Goal: Task Accomplishment & Management: Use online tool/utility

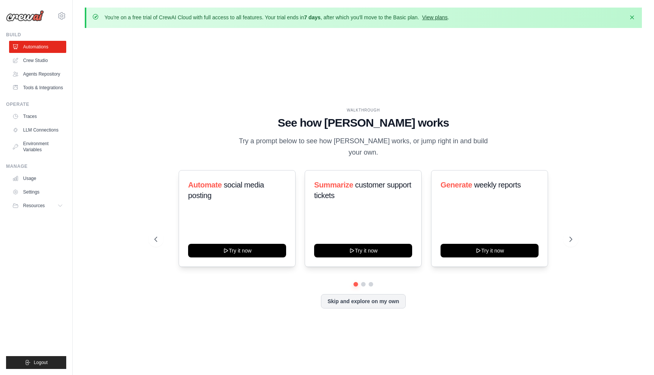
click at [442, 16] on link "View plans" at bounding box center [434, 17] width 25 height 6
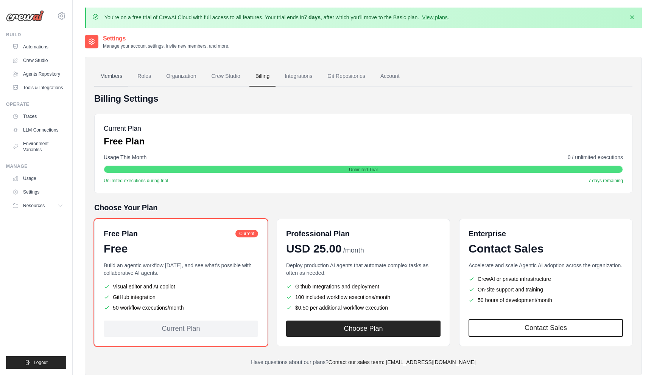
click at [111, 73] on link "Members" at bounding box center [111, 76] width 34 height 20
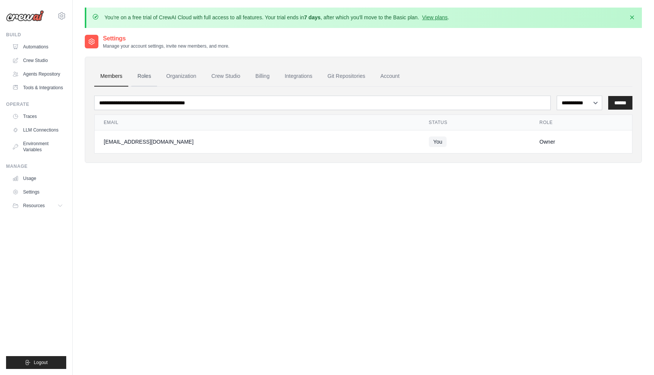
click at [149, 76] on link "Roles" at bounding box center [144, 76] width 26 height 20
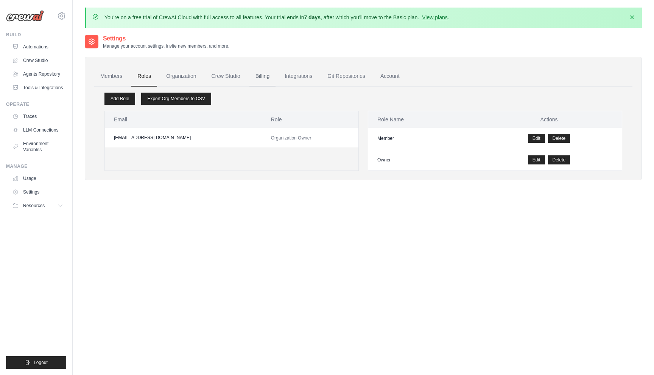
click at [266, 77] on link "Billing" at bounding box center [262, 76] width 26 height 20
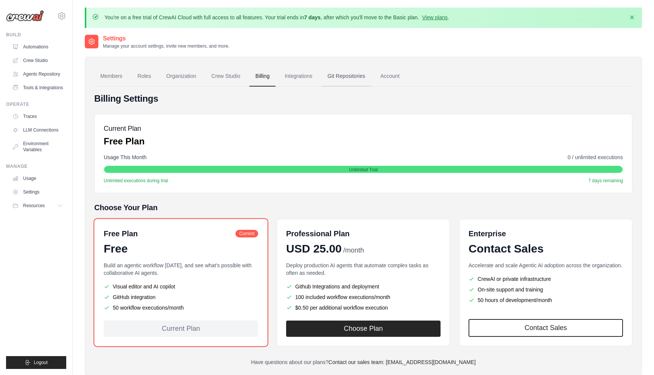
click at [341, 79] on link "Git Repositories" at bounding box center [346, 76] width 50 height 20
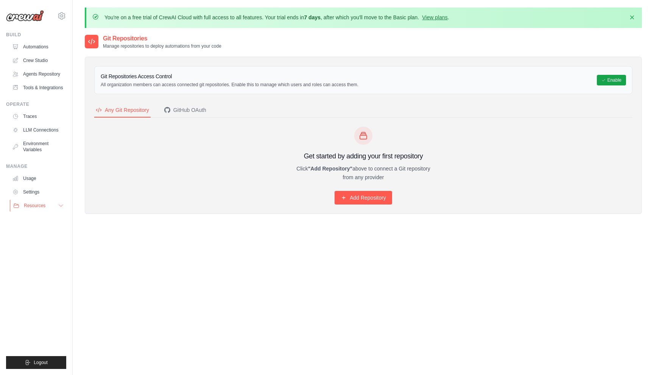
click at [45, 206] on span "Resources" at bounding box center [35, 206] width 22 height 6
click at [39, 75] on link "Agents Repository" at bounding box center [38, 74] width 57 height 12
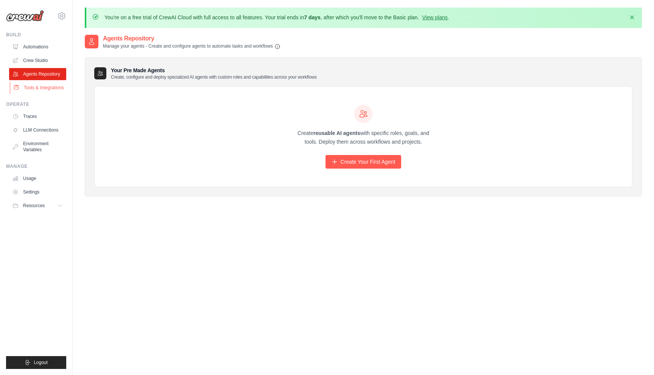
click at [33, 92] on link "Tools & Integrations" at bounding box center [38, 88] width 57 height 12
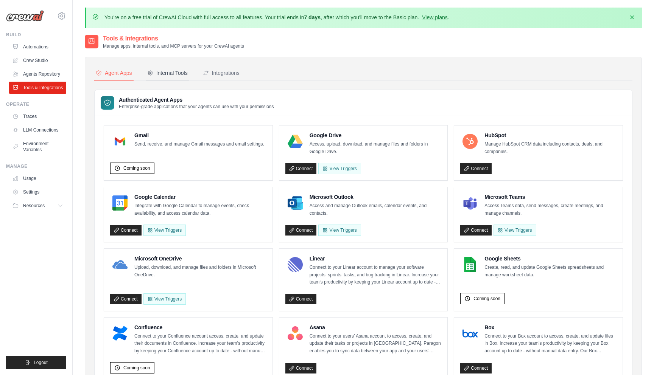
click at [170, 72] on div "Internal Tools" at bounding box center [167, 73] width 41 height 8
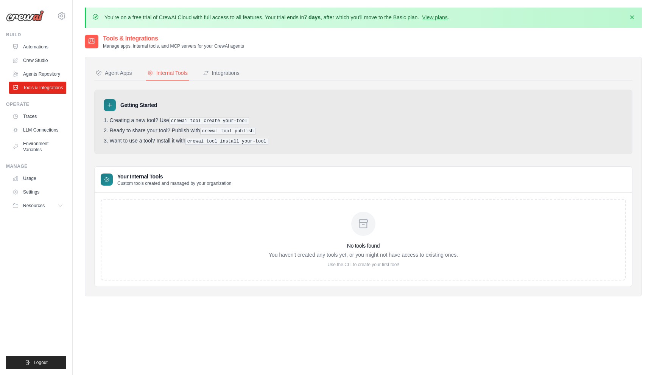
click at [149, 132] on li "Ready to share your tool? Publish with crewai tool publish" at bounding box center [363, 131] width 519 height 7
click at [138, 210] on div "No tools found You haven't created any tools yet, or you might not have access …" at bounding box center [363, 240] width 525 height 82
click at [211, 71] on div "Integrations" at bounding box center [221, 73] width 37 height 8
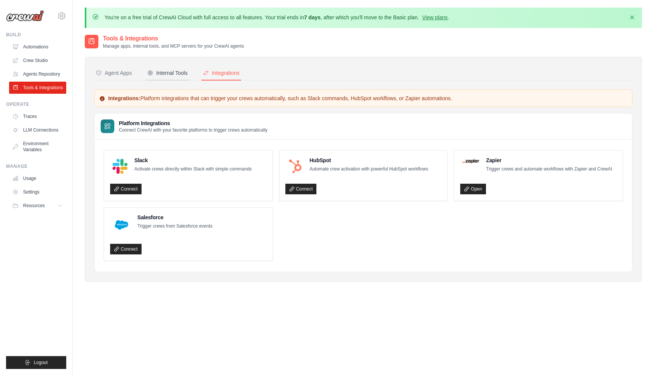
click at [181, 75] on div "Internal Tools" at bounding box center [167, 73] width 41 height 8
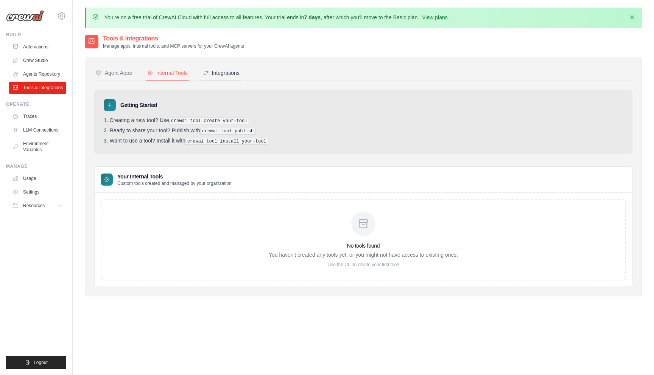
click at [216, 73] on div "Integrations" at bounding box center [221, 73] width 37 height 8
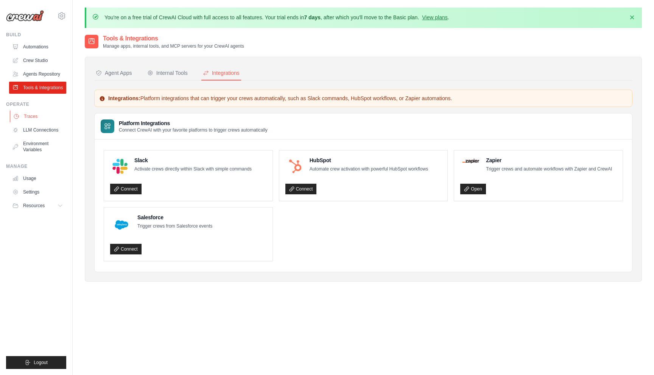
click at [36, 116] on link "Traces" at bounding box center [38, 117] width 57 height 12
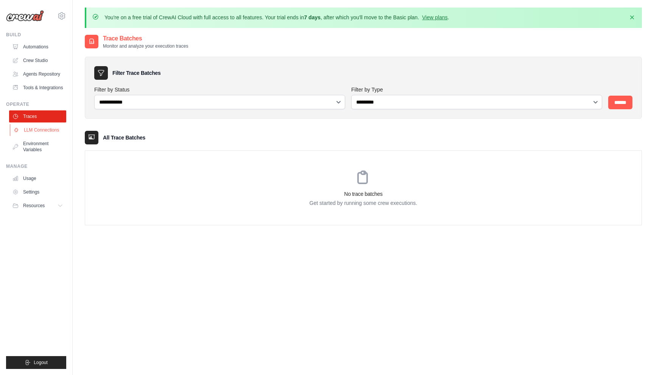
click at [31, 131] on link "LLM Connections" at bounding box center [38, 130] width 57 height 12
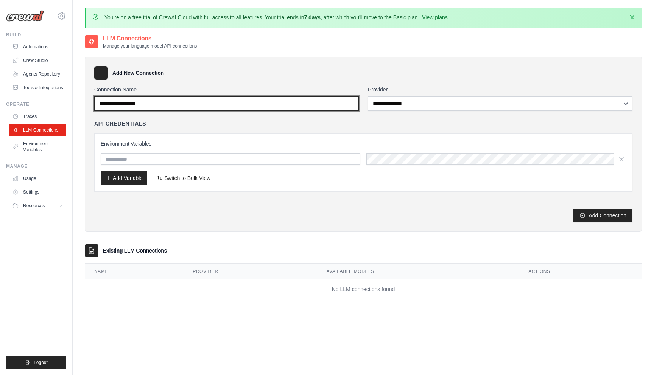
click at [203, 102] on input "Connection Name" at bounding box center [226, 104] width 265 height 14
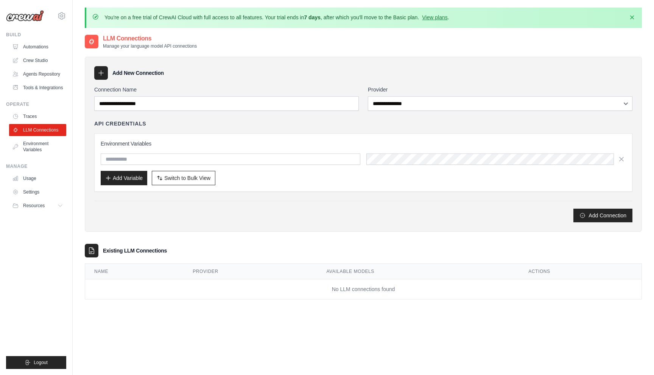
click at [238, 126] on div "API Credentials" at bounding box center [363, 124] width 538 height 8
click at [212, 161] on input "text" at bounding box center [231, 159] width 260 height 11
click at [263, 188] on div "Environment Variables Add Variable Switch to Bulk View Switch to Table View" at bounding box center [363, 163] width 538 height 58
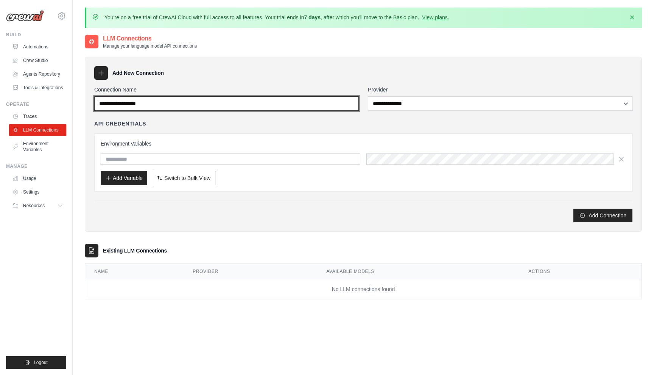
click at [171, 104] on input "Connection Name" at bounding box center [226, 104] width 265 height 14
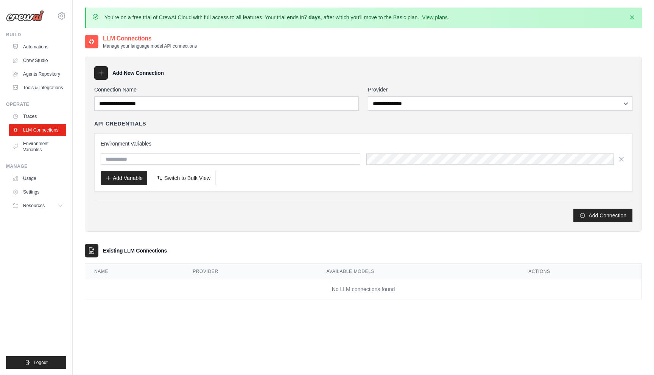
click at [199, 118] on div "**********" at bounding box center [363, 154] width 538 height 137
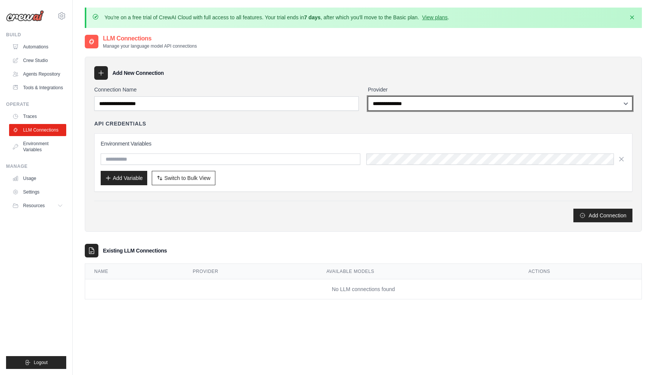
click at [421, 103] on select "**********" at bounding box center [500, 104] width 265 height 14
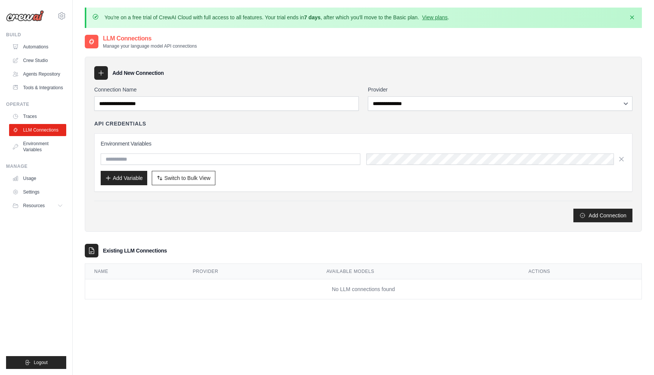
click at [262, 177] on div "Add Variable Switch to Bulk View Switch to Table View" at bounding box center [363, 178] width 525 height 14
click at [36, 90] on link "Tools & Integrations" at bounding box center [38, 88] width 57 height 12
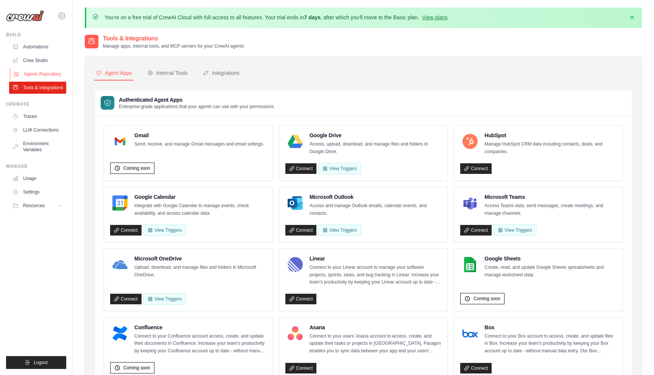
click at [42, 75] on link "Agents Repository" at bounding box center [38, 74] width 57 height 12
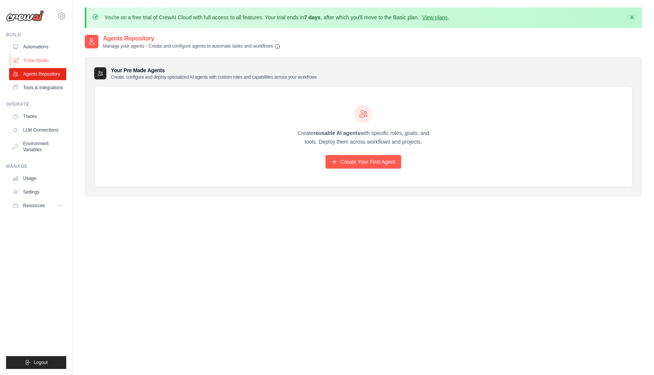
click at [39, 61] on link "Crew Studio" at bounding box center [38, 61] width 57 height 12
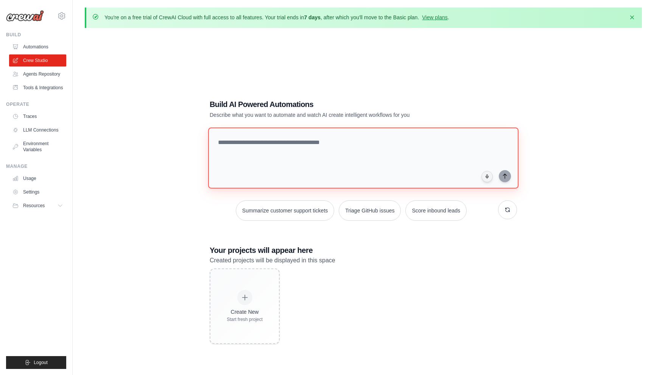
click at [249, 149] on textarea at bounding box center [363, 158] width 310 height 61
click at [242, 153] on textarea at bounding box center [363, 158] width 310 height 61
click at [281, 144] on textarea at bounding box center [363, 158] width 310 height 61
click at [473, 144] on textarea "**********" at bounding box center [363, 158] width 310 height 61
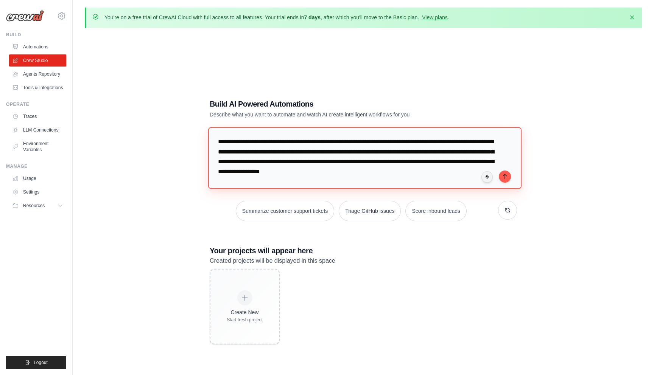
click at [435, 161] on textarea "**********" at bounding box center [364, 158] width 313 height 62
click at [405, 172] on textarea "**********" at bounding box center [364, 158] width 313 height 62
click at [402, 162] on textarea "**********" at bounding box center [364, 158] width 313 height 62
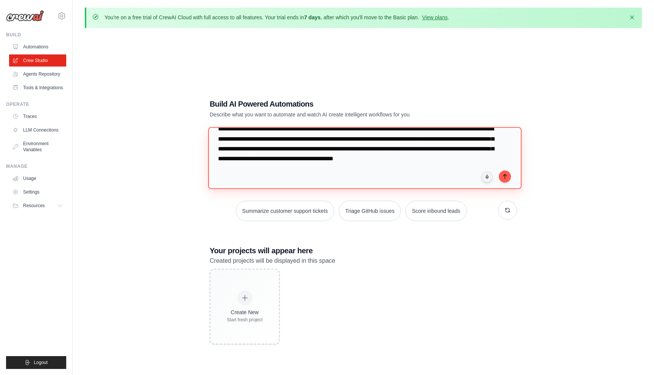
click at [489, 160] on textarea "**********" at bounding box center [364, 158] width 313 height 62
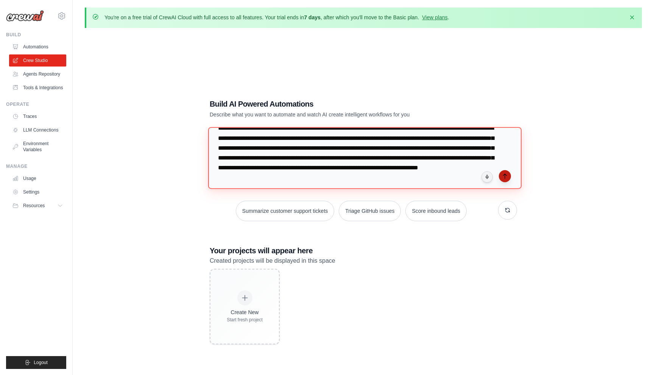
type textarea "**********"
click at [509, 176] on button "submit" at bounding box center [505, 176] width 12 height 12
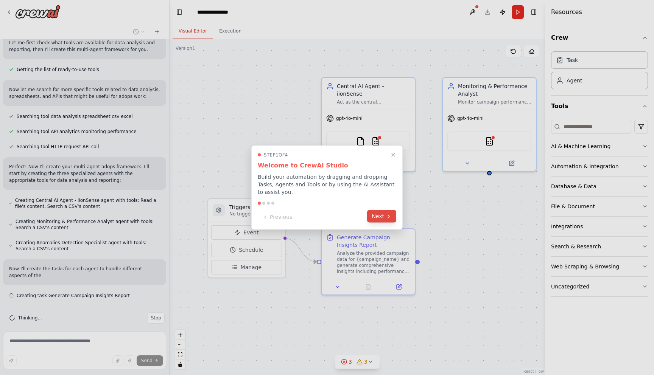
scroll to position [179, 0]
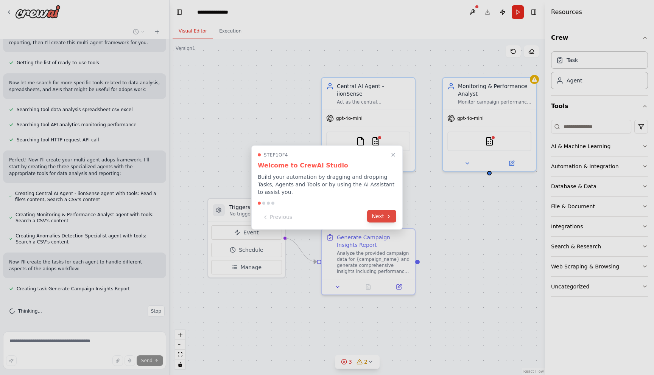
click at [385, 218] on button "Next" at bounding box center [381, 216] width 29 height 12
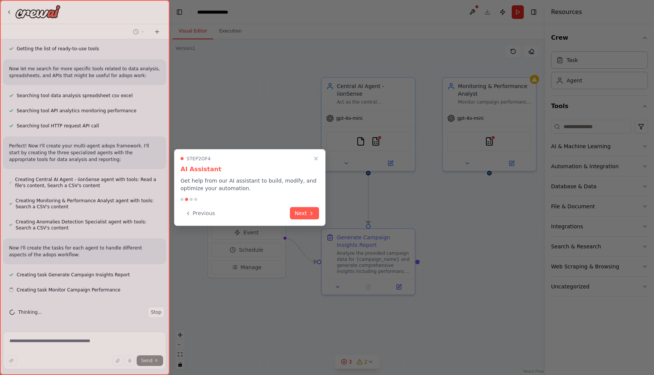
scroll to position [195, 0]
click at [299, 212] on button "Next" at bounding box center [304, 213] width 29 height 12
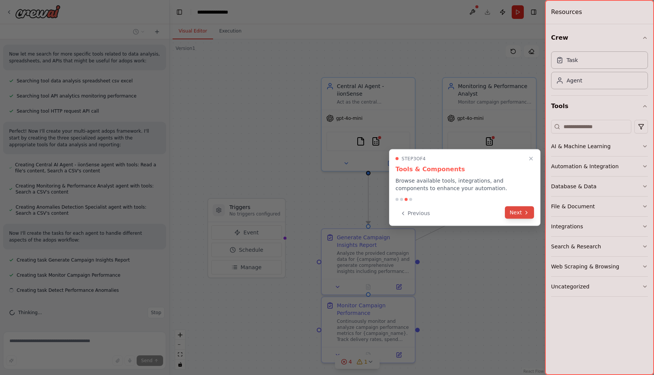
scroll to position [210, 0]
click at [517, 214] on button "Next" at bounding box center [519, 213] width 29 height 12
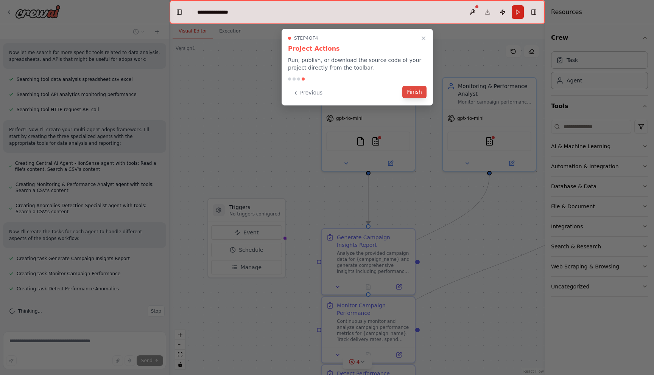
click at [416, 91] on button "Finish" at bounding box center [414, 92] width 24 height 12
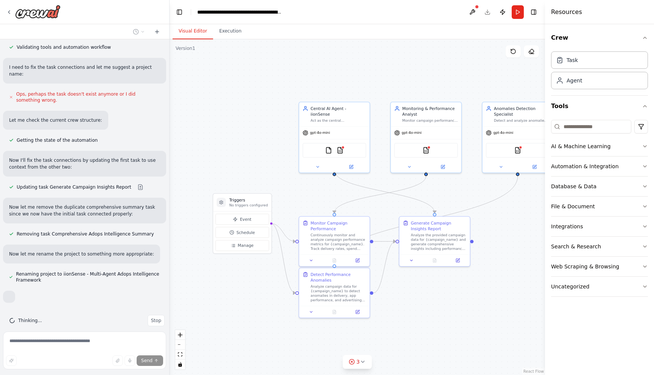
scroll to position [548, 0]
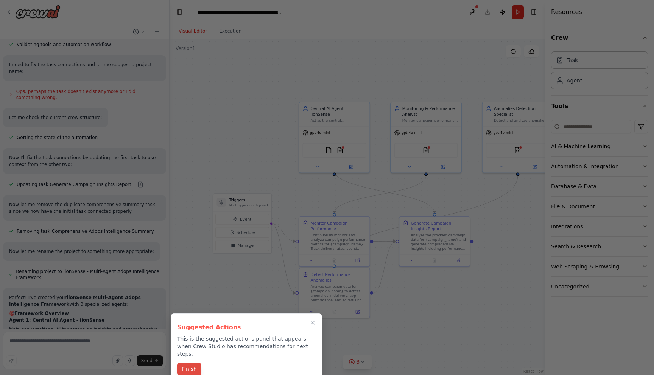
click at [193, 363] on button "Finish" at bounding box center [189, 369] width 24 height 12
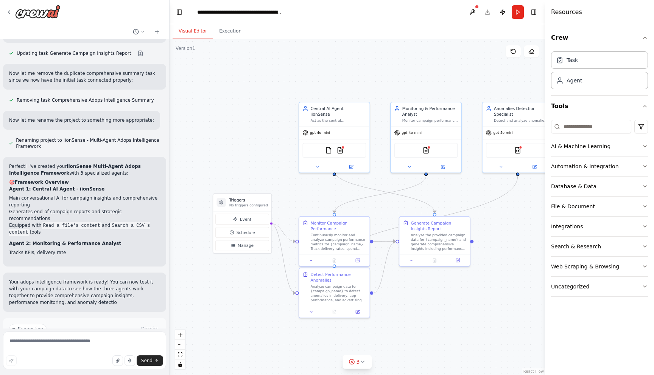
scroll to position [680, 0]
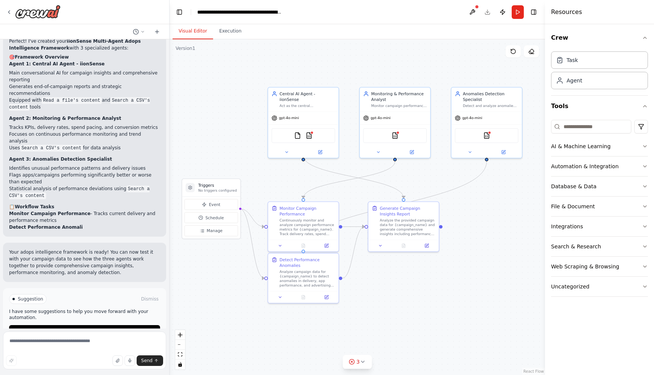
drag, startPoint x: 256, startPoint y: 155, endPoint x: 225, endPoint y: 140, distance: 34.4
click at [225, 140] on div ".deletable-edge-delete-btn { width: 20px; height: 20px; border: 0px solid #ffff…" at bounding box center [357, 207] width 375 height 336
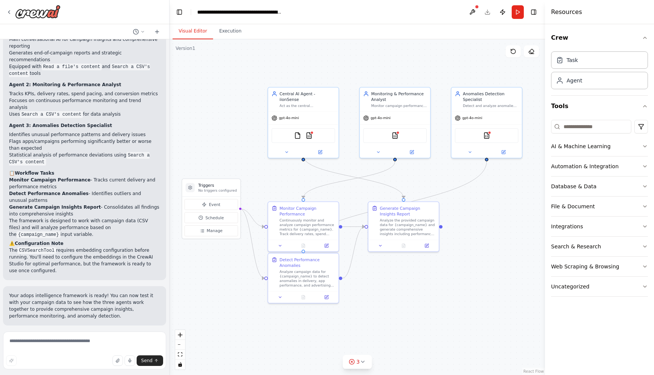
scroll to position [882, 0]
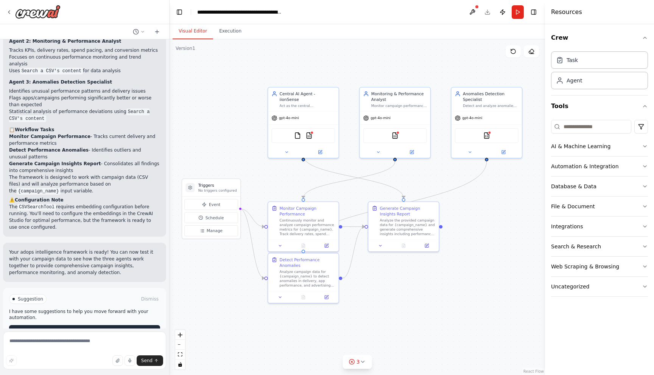
click at [64, 329] on icon at bounding box center [65, 331] width 5 height 5
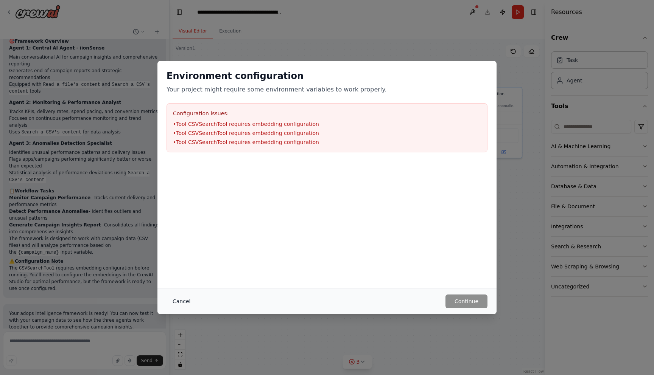
click at [172, 304] on button "Cancel" at bounding box center [182, 302] width 30 height 14
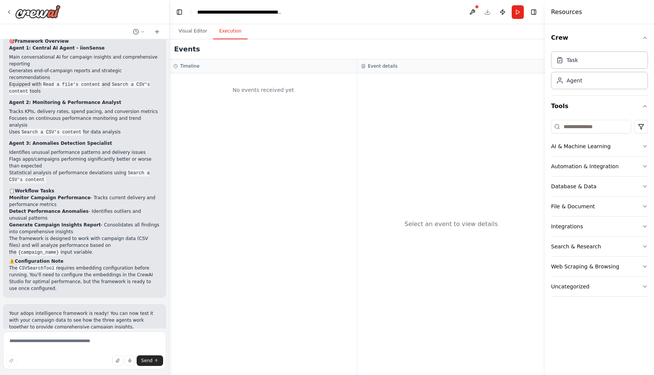
click at [226, 30] on button "Execution" at bounding box center [230, 31] width 34 height 16
click at [197, 32] on button "Visual Editor" at bounding box center [193, 31] width 41 height 16
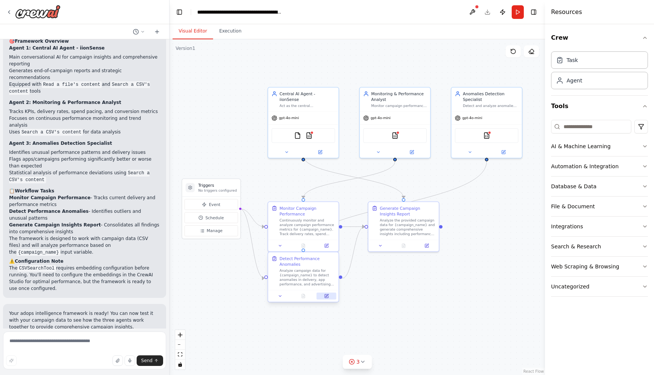
click at [326, 297] on icon at bounding box center [327, 295] width 3 height 3
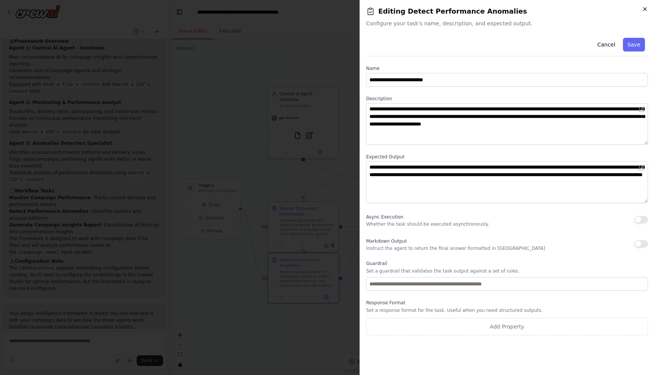
click at [644, 10] on icon "button" at bounding box center [644, 9] width 3 height 3
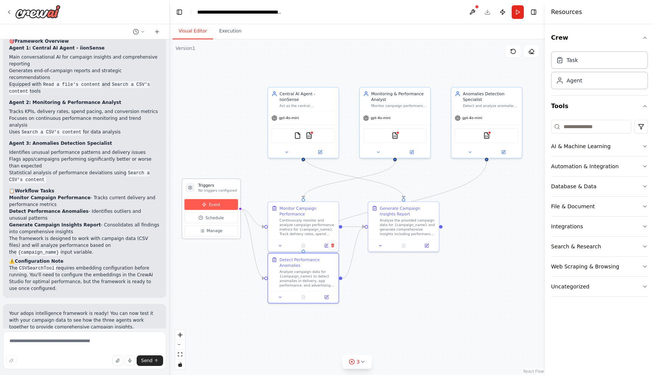
click at [208, 206] on button "Event" at bounding box center [210, 204] width 53 height 11
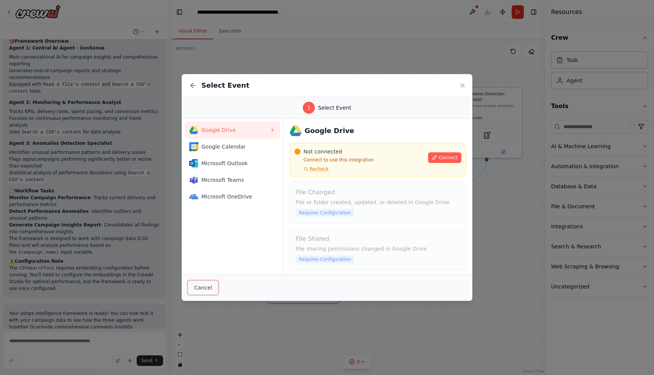
click at [201, 284] on button "Cancel" at bounding box center [203, 288] width 31 height 14
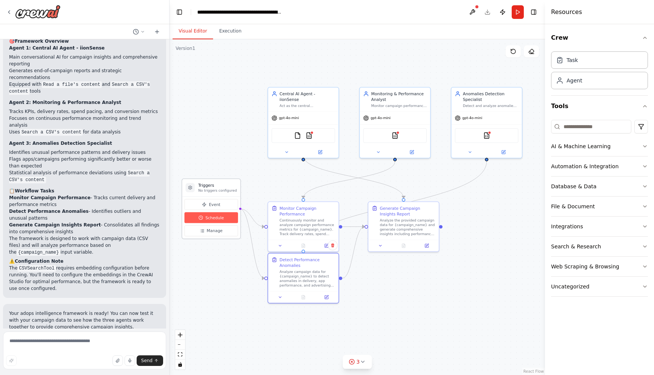
click at [217, 218] on span "Schedule" at bounding box center [215, 218] width 19 height 6
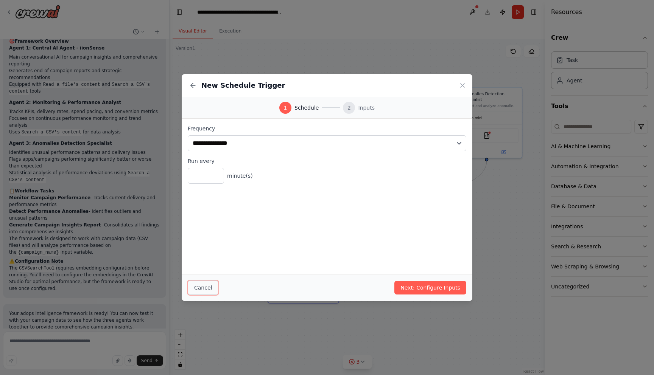
click at [201, 287] on button "Cancel" at bounding box center [203, 288] width 31 height 14
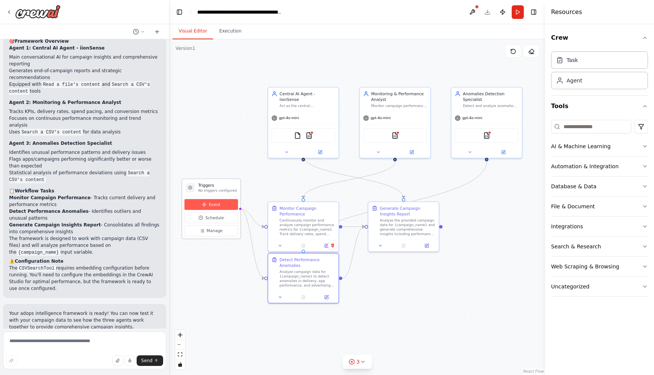
click at [213, 202] on span "Event" at bounding box center [214, 205] width 11 height 6
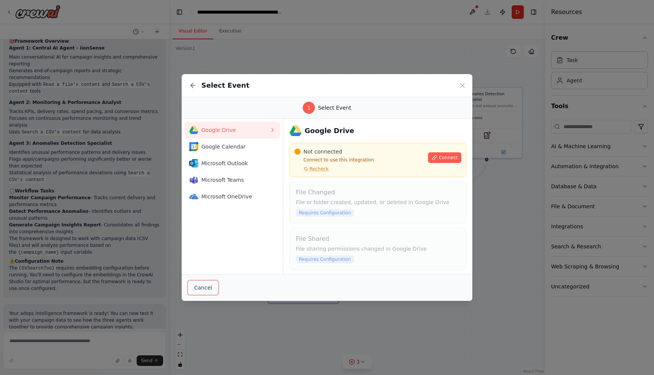
click at [207, 292] on button "Cancel" at bounding box center [203, 288] width 31 height 14
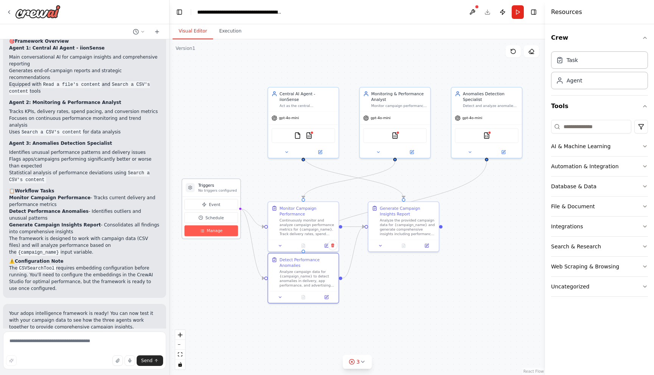
click at [221, 233] on button "Manage" at bounding box center [210, 231] width 53 height 11
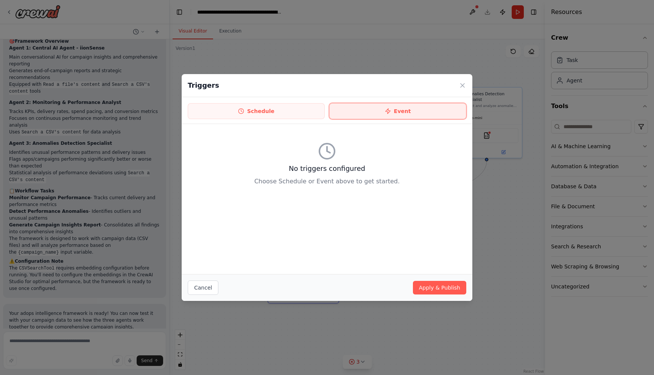
click at [368, 114] on button "Event" at bounding box center [397, 111] width 137 height 16
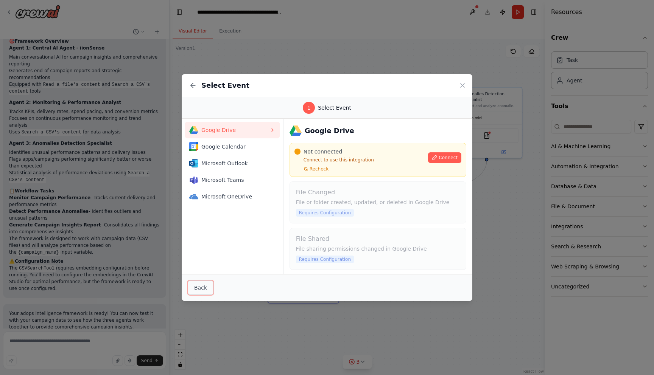
click at [197, 292] on button "Back" at bounding box center [201, 288] width 26 height 14
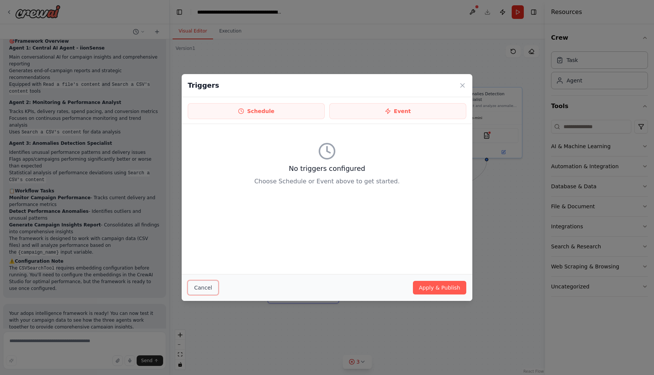
click at [196, 283] on button "Cancel" at bounding box center [203, 288] width 31 height 14
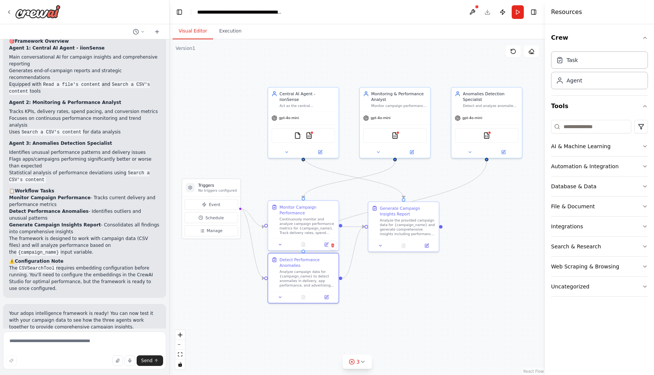
click at [298, 213] on div "Monitor Campaign Performance" at bounding box center [308, 209] width 56 height 11
click at [298, 131] on img at bounding box center [297, 134] width 7 height 7
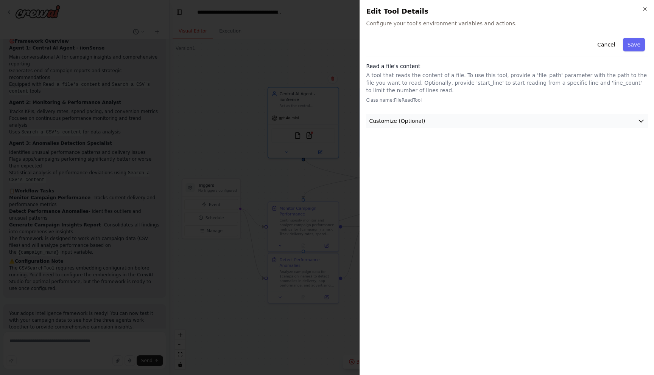
click at [428, 115] on button "Customize (Optional)" at bounding box center [507, 121] width 282 height 14
click at [629, 124] on button "Customize (Optional)" at bounding box center [507, 121] width 282 height 14
click at [646, 9] on icon "button" at bounding box center [645, 9] width 6 height 6
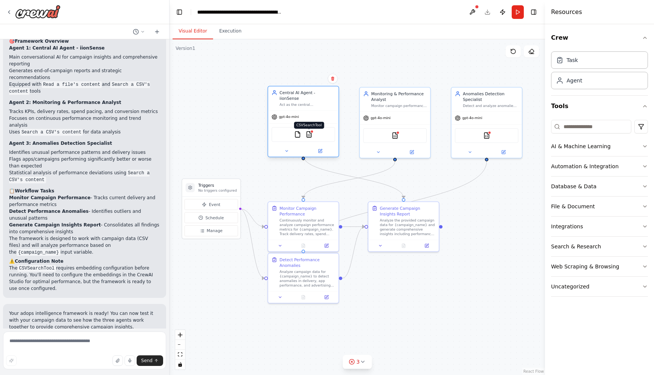
click at [311, 132] on img at bounding box center [308, 134] width 7 height 7
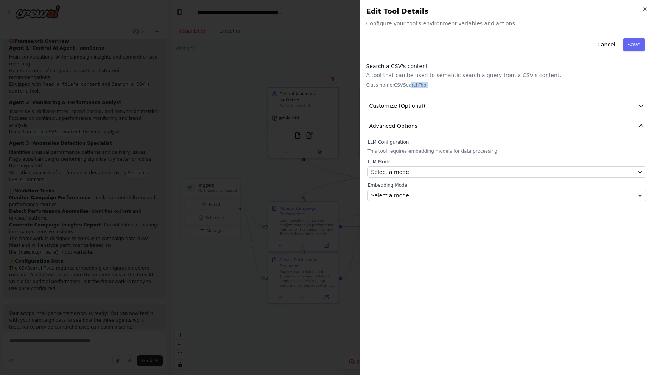
drag, startPoint x: 428, startPoint y: 85, endPoint x: 410, endPoint y: 84, distance: 18.6
click at [410, 84] on p "Class name: CSVSearchTool" at bounding box center [507, 85] width 282 height 6
click at [412, 108] on span "Customize (Optional)" at bounding box center [397, 106] width 56 height 8
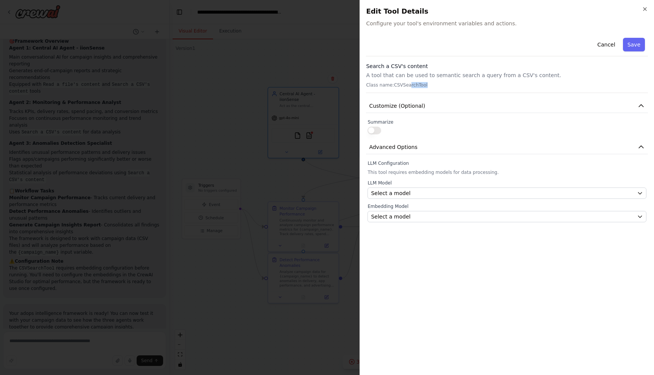
click at [378, 133] on button "button" at bounding box center [375, 131] width 14 height 8
click at [376, 133] on button "button" at bounding box center [375, 131] width 14 height 8
click at [436, 147] on button "Advanced Options" at bounding box center [507, 147] width 282 height 14
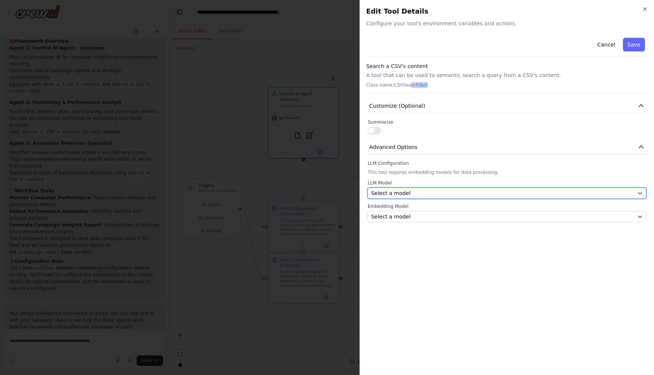
click at [422, 195] on div "Select a model" at bounding box center [502, 194] width 263 height 8
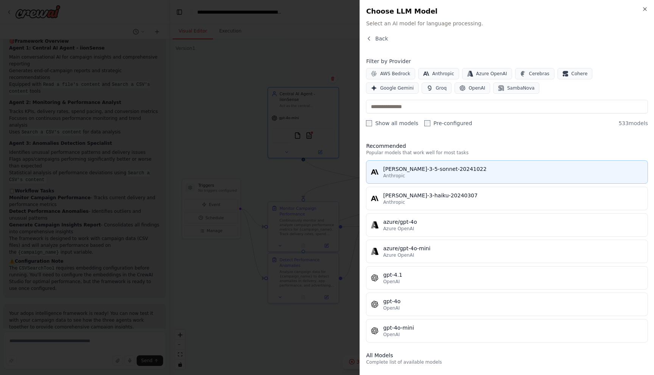
click at [413, 178] on div "Anthropic" at bounding box center [513, 176] width 260 height 6
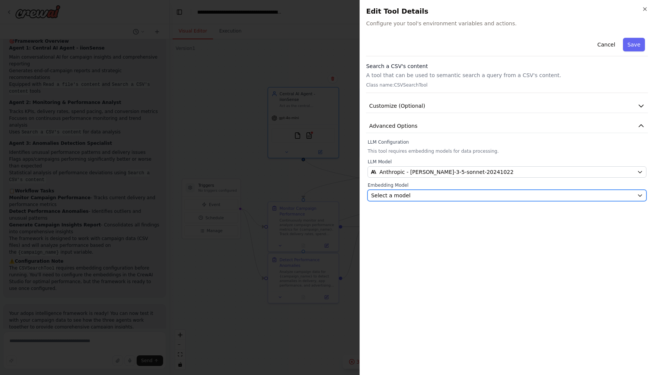
click at [405, 192] on span "Select a model" at bounding box center [390, 196] width 39 height 8
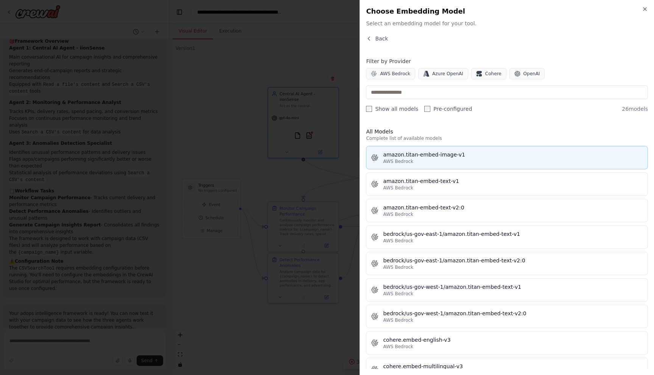
click at [411, 158] on div "amazon.titan-embed-image-v1" at bounding box center [513, 155] width 260 height 8
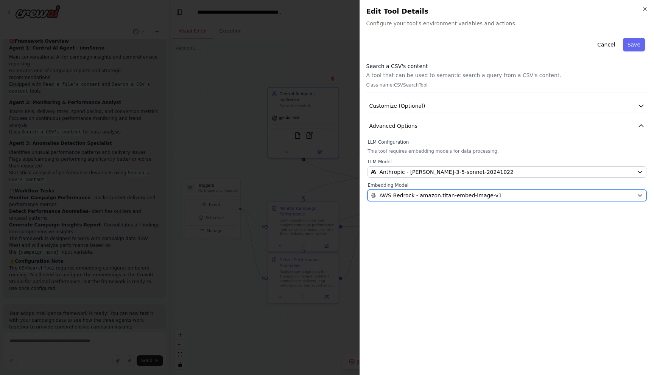
click at [458, 196] on span "AWS Bedrock - amazon.titan-embed-image-v1" at bounding box center [440, 196] width 122 height 8
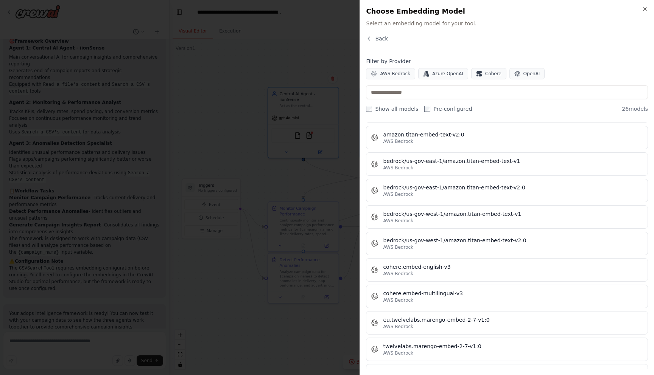
scroll to position [0, 0]
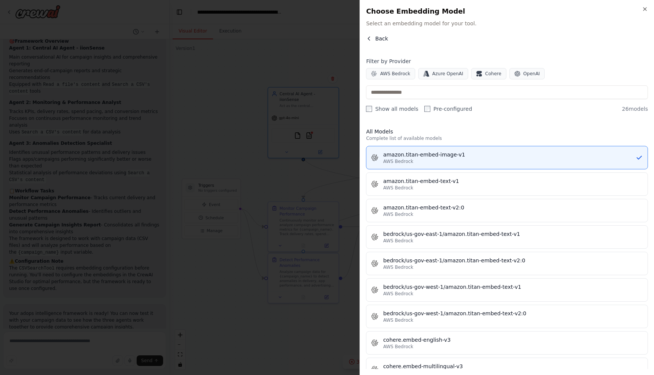
click at [374, 36] on button "Back" at bounding box center [377, 39] width 22 height 8
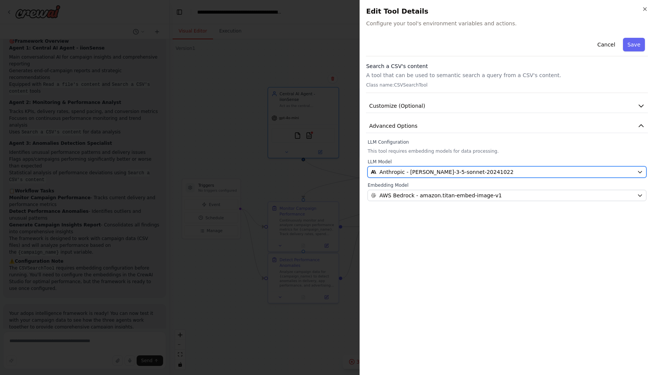
click at [437, 174] on span "Anthropic - claude-3-5-sonnet-20241022" at bounding box center [446, 172] width 134 height 8
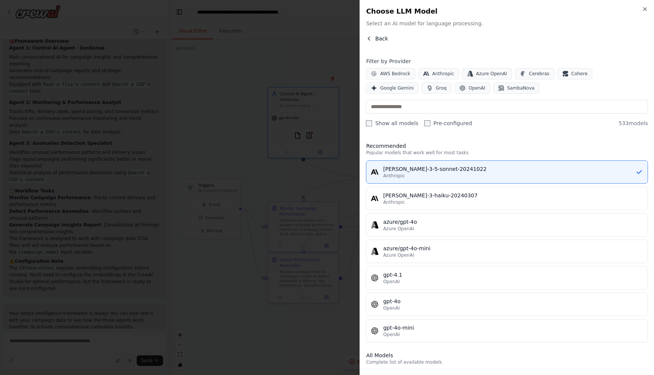
click at [377, 38] on span "Back" at bounding box center [381, 39] width 13 height 8
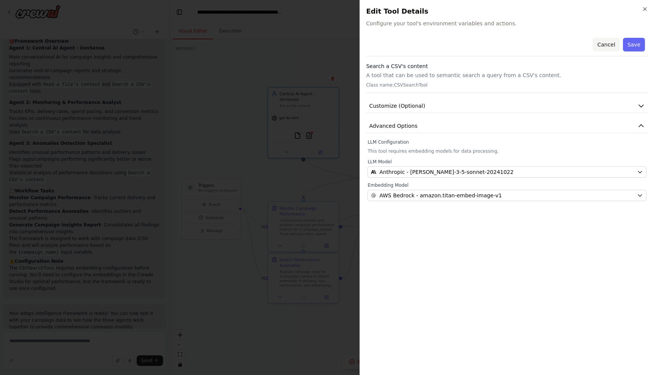
click at [605, 43] on button "Cancel" at bounding box center [606, 45] width 27 height 14
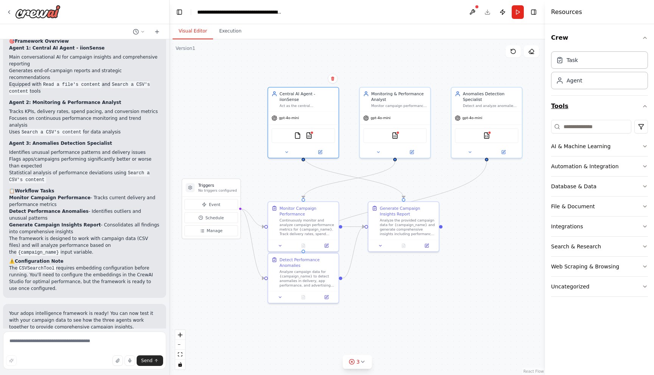
click at [560, 106] on button "Tools" at bounding box center [599, 106] width 97 height 21
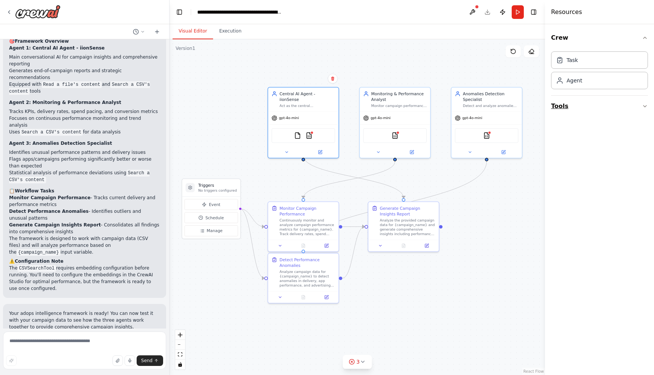
click at [560, 106] on button "Tools" at bounding box center [599, 106] width 97 height 21
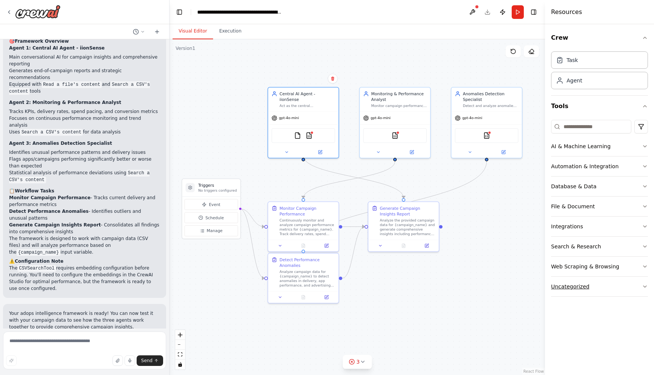
click at [585, 289] on div "Uncategorized" at bounding box center [570, 287] width 38 height 8
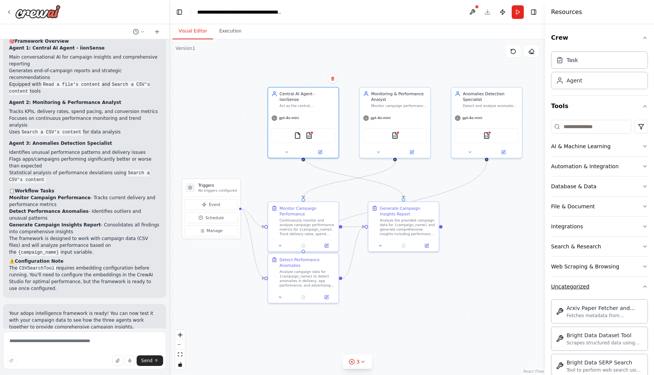
click at [576, 284] on div "Uncategorized" at bounding box center [570, 287] width 38 height 8
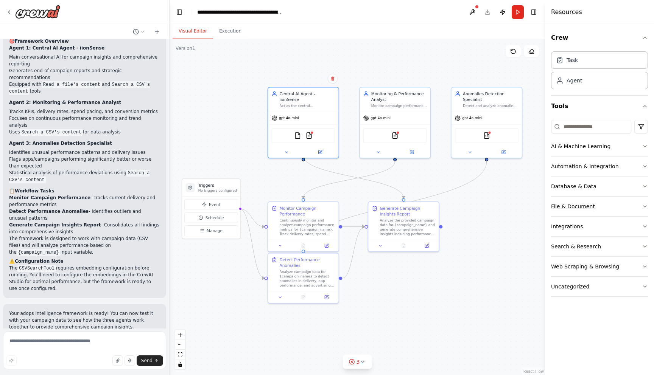
click at [572, 207] on div "File & Document" at bounding box center [573, 207] width 44 height 8
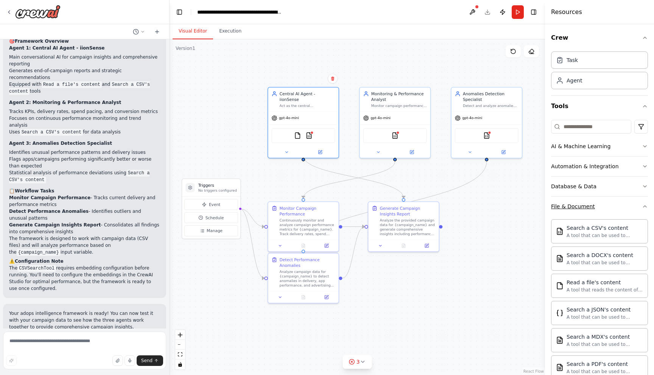
click at [572, 207] on div "File & Document" at bounding box center [573, 207] width 44 height 8
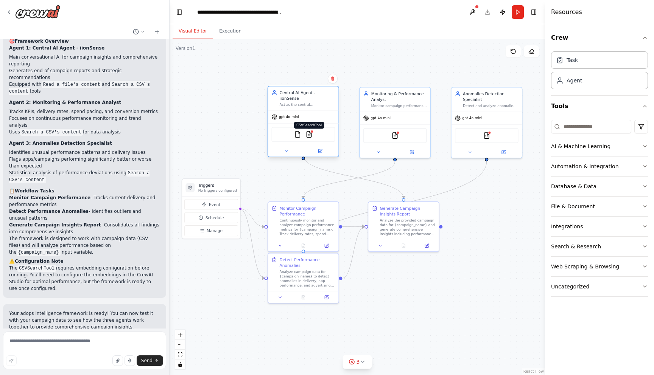
click at [309, 131] on img at bounding box center [308, 134] width 7 height 7
click at [308, 131] on img at bounding box center [308, 134] width 7 height 7
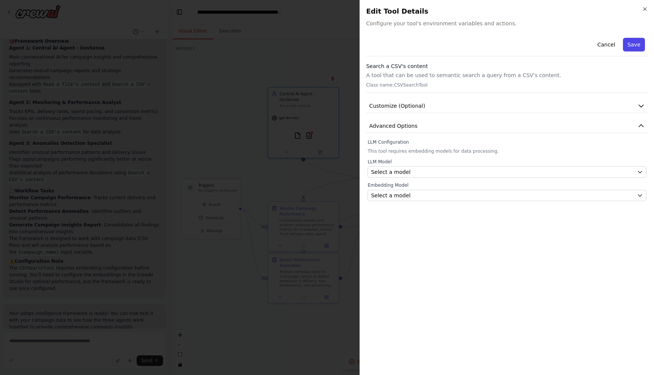
click at [637, 39] on button "Save" at bounding box center [634, 45] width 22 height 14
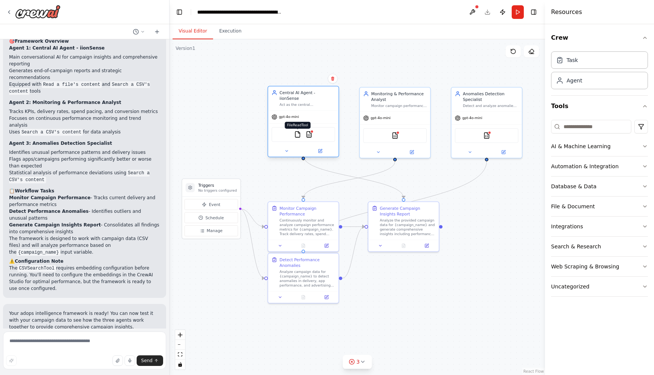
click at [298, 132] on img at bounding box center [297, 134] width 7 height 7
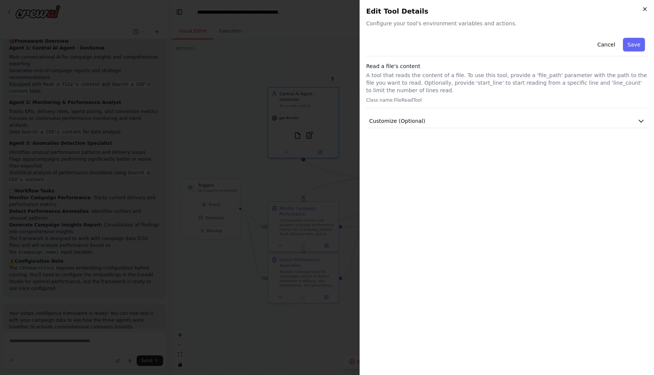
click at [648, 9] on icon "button" at bounding box center [645, 9] width 6 height 6
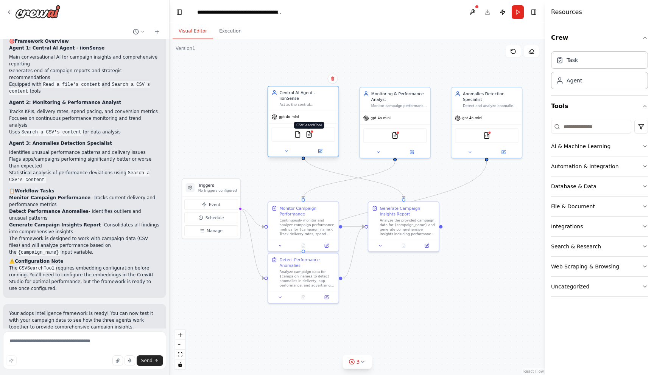
click at [310, 131] on img at bounding box center [308, 134] width 7 height 7
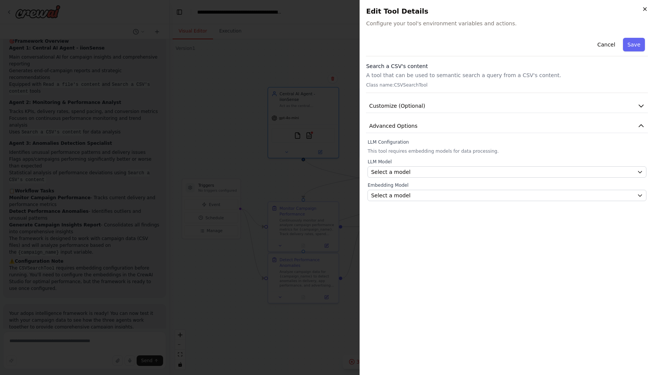
click at [644, 8] on icon "button" at bounding box center [644, 9] width 3 height 3
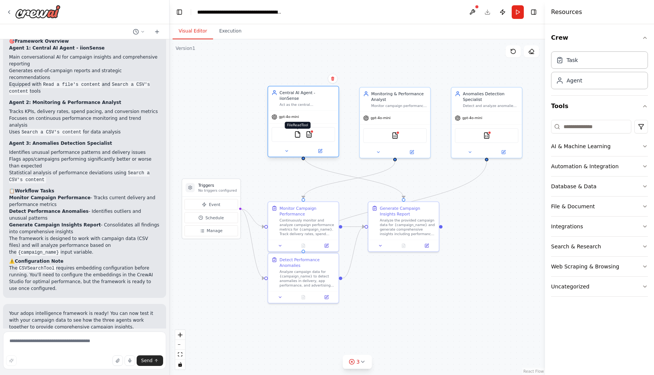
click at [300, 131] on img at bounding box center [297, 134] width 7 height 7
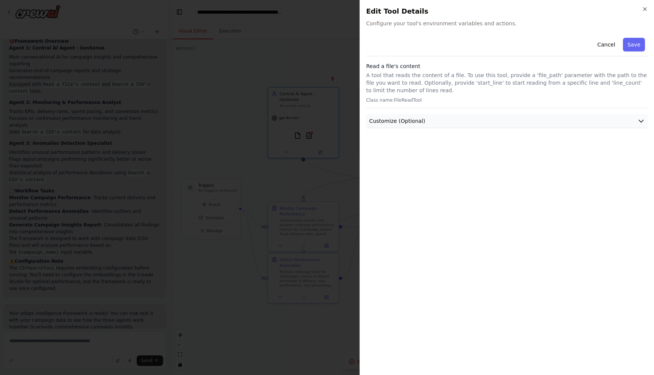
click at [509, 118] on button "Customize (Optional)" at bounding box center [507, 121] width 282 height 14
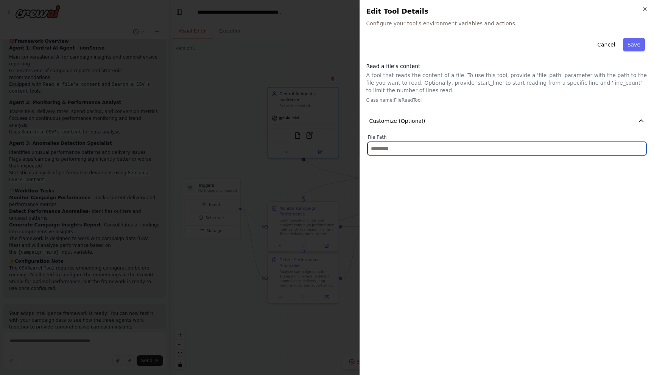
click at [414, 151] on input "text" at bounding box center [507, 149] width 279 height 14
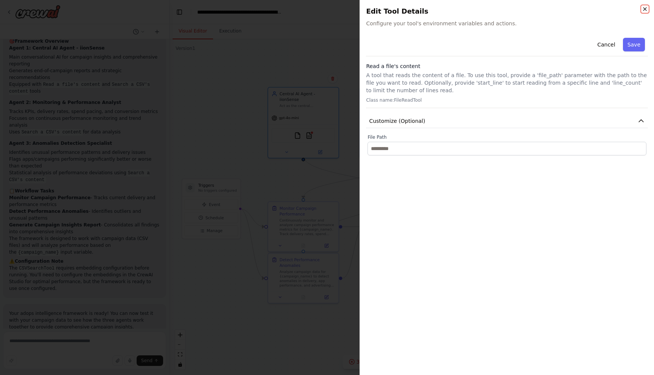
click at [645, 11] on icon "button" at bounding box center [645, 9] width 6 height 6
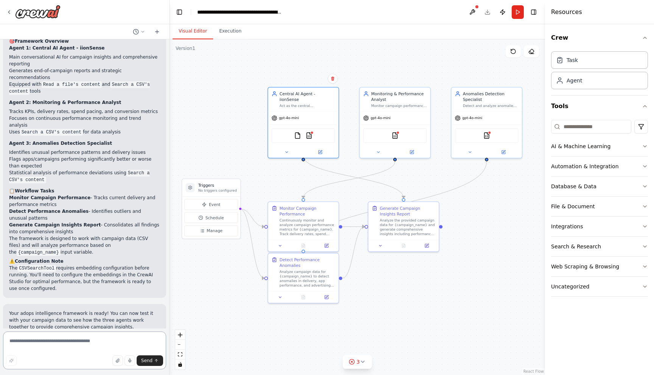
click at [30, 340] on textarea at bounding box center [84, 351] width 163 height 38
type textarea "**********"
click at [150, 360] on span "Send" at bounding box center [146, 361] width 11 height 6
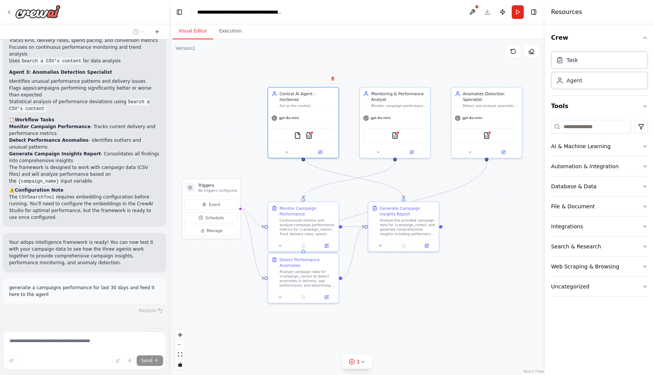
scroll to position [894, 0]
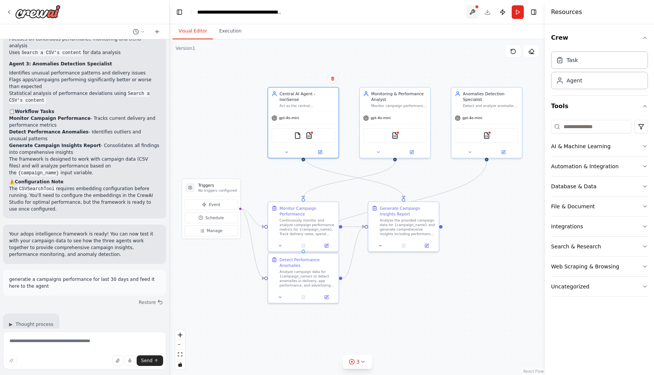
click at [472, 12] on button at bounding box center [472, 12] width 12 height 14
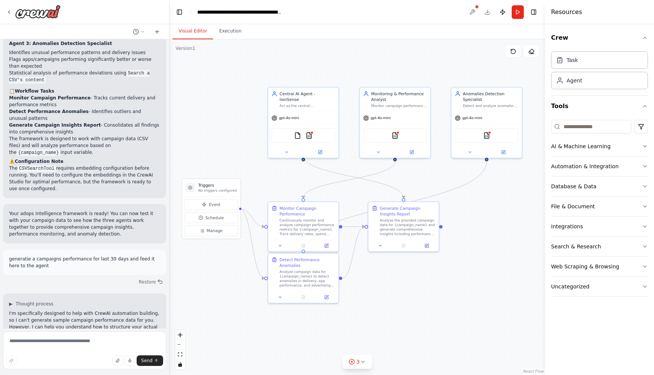
click at [472, 9] on div at bounding box center [472, 12] width 12 height 14
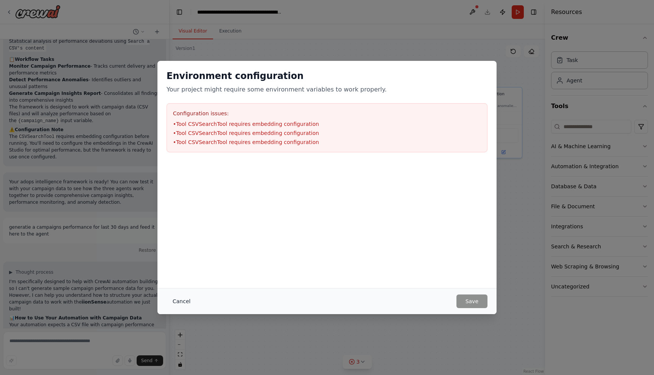
click at [181, 299] on button "Cancel" at bounding box center [182, 302] width 30 height 14
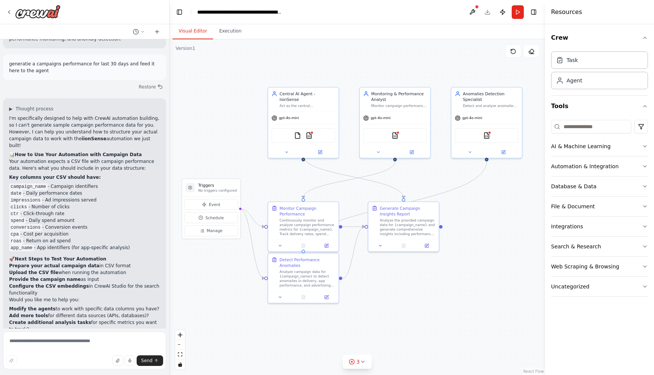
scroll to position [1123, 0]
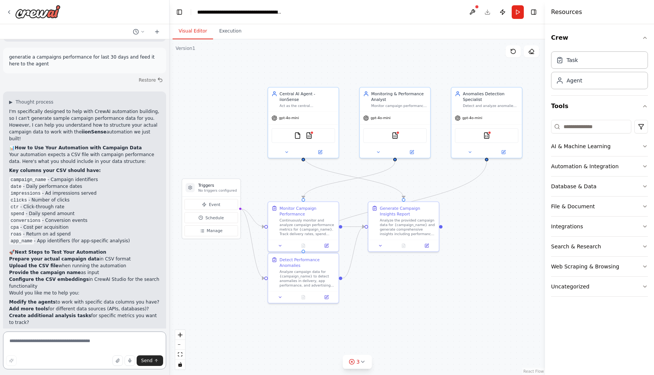
click at [45, 346] on textarea at bounding box center [84, 351] width 163 height 38
type textarea "**********"
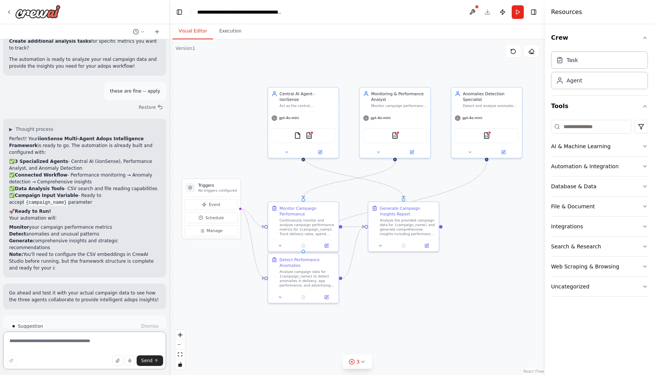
scroll to position [1404, 0]
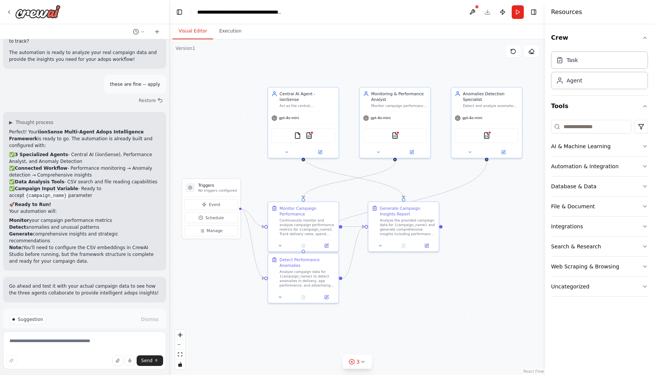
click at [80, 349] on span "Run Automation" at bounding box center [88, 352] width 37 height 6
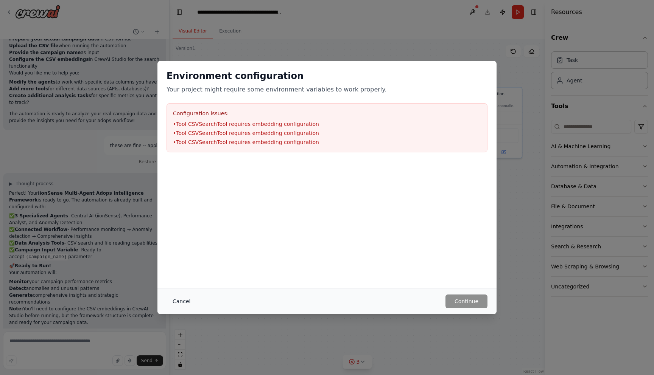
click at [181, 301] on button "Cancel" at bounding box center [182, 302] width 30 height 14
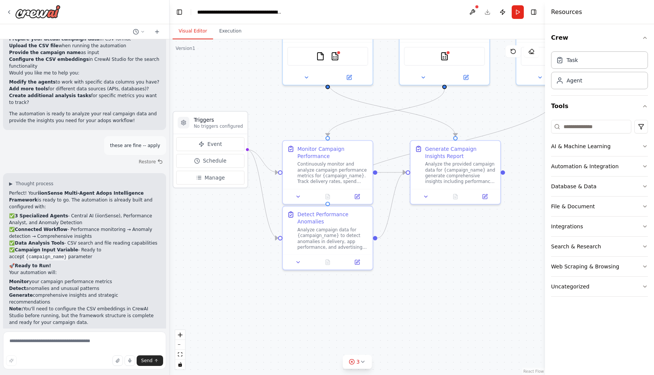
click at [412, 235] on div ".deletable-edge-delete-btn { width: 20px; height: 20px; border: 0px solid #ffff…" at bounding box center [357, 207] width 375 height 336
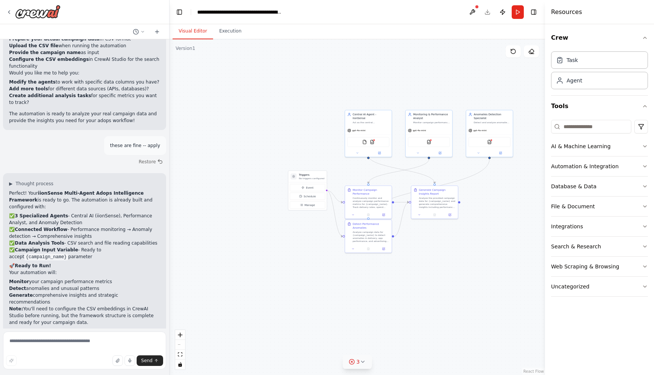
click at [361, 356] on button "3" at bounding box center [357, 362] width 29 height 14
click at [414, 324] on button at bounding box center [416, 323] width 13 height 9
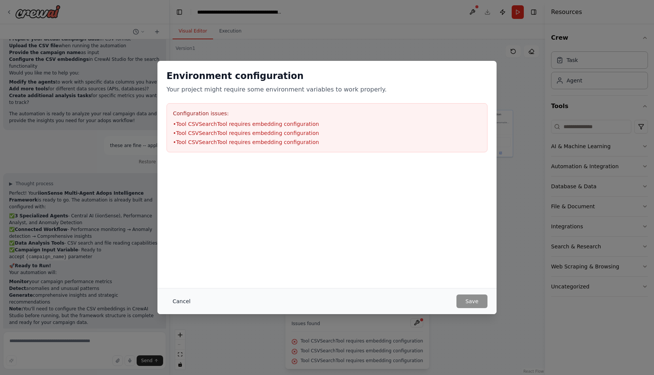
click at [176, 299] on button "Cancel" at bounding box center [182, 302] width 30 height 14
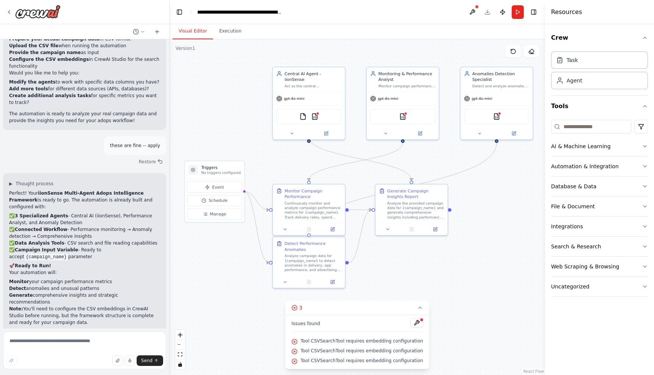
drag, startPoint x: 341, startPoint y: 146, endPoint x: 289, endPoint y: 162, distance: 54.5
click at [289, 162] on div ".deletable-edge-delete-btn { width: 20px; height: 20px; border: 0px solid #ffff…" at bounding box center [357, 207] width 375 height 336
click at [474, 11] on button at bounding box center [472, 12] width 12 height 14
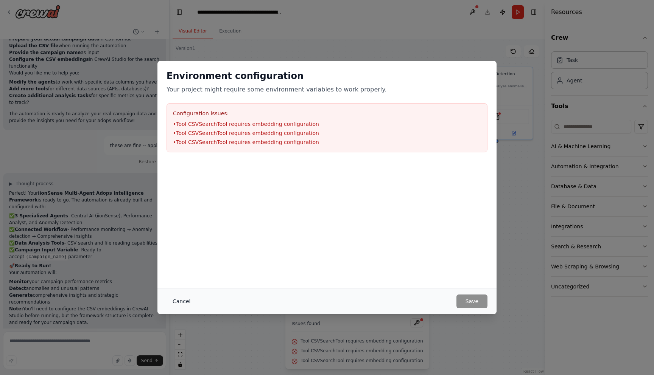
click at [179, 304] on button "Cancel" at bounding box center [182, 302] width 30 height 14
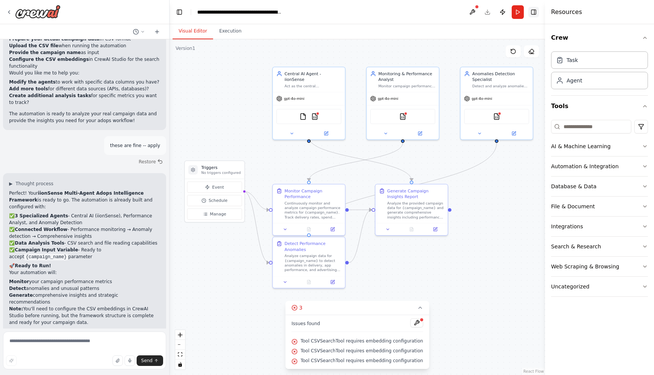
click at [534, 14] on button "Toggle Right Sidebar" at bounding box center [533, 12] width 11 height 11
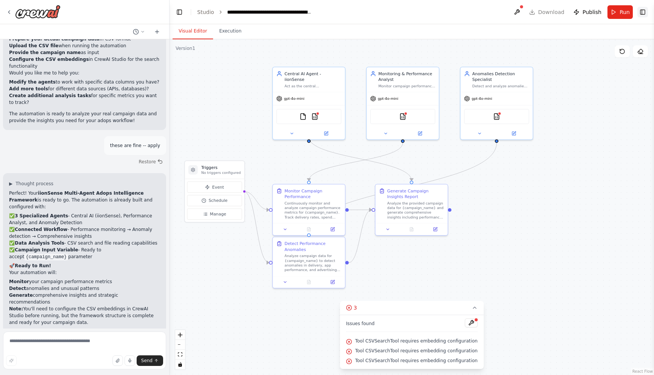
click at [645, 12] on button "Toggle Right Sidebar" at bounding box center [642, 12] width 11 height 11
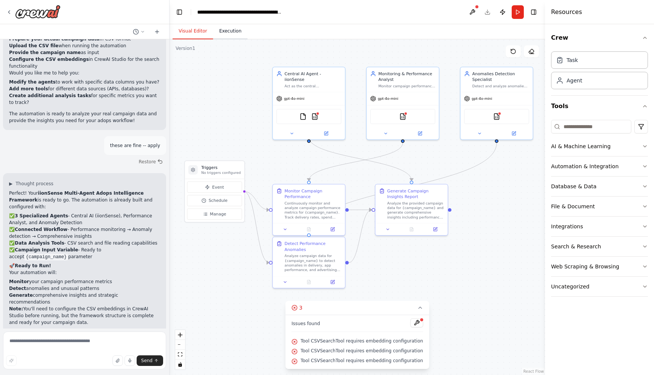
click at [235, 33] on button "Execution" at bounding box center [230, 31] width 34 height 16
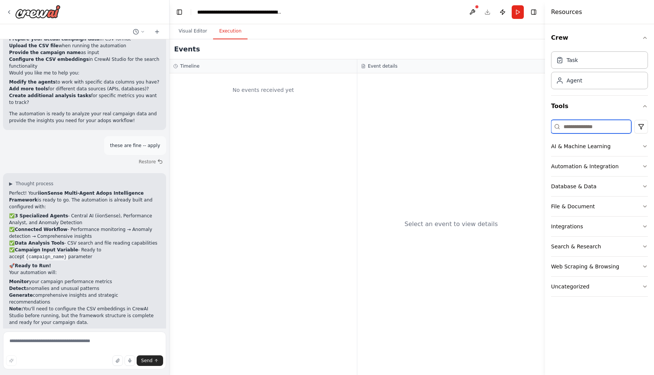
click at [592, 132] on input at bounding box center [591, 127] width 80 height 14
click at [197, 28] on button "Visual Editor" at bounding box center [193, 31] width 41 height 16
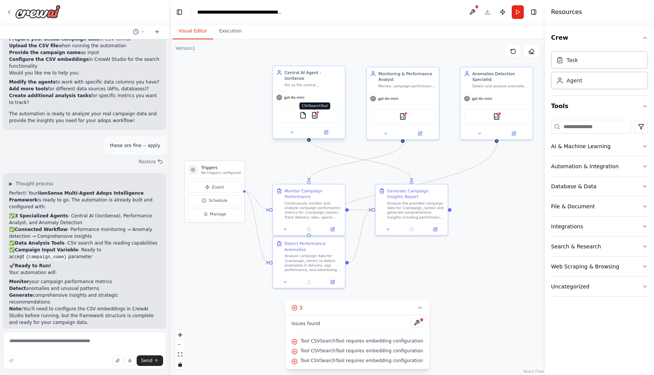
click at [316, 112] on img at bounding box center [314, 115] width 7 height 7
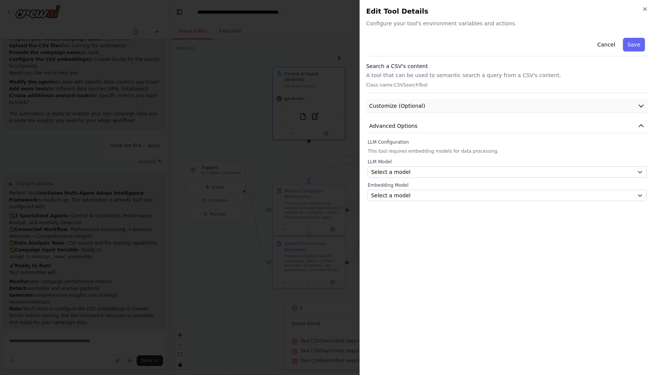
click at [466, 101] on button "Customize (Optional)" at bounding box center [507, 106] width 282 height 14
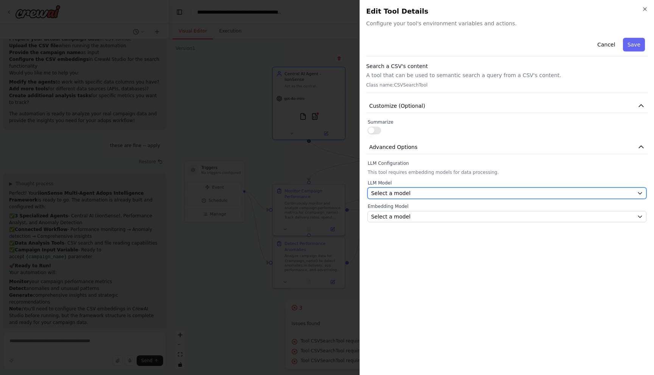
click at [421, 189] on button "Select a model" at bounding box center [507, 193] width 279 height 11
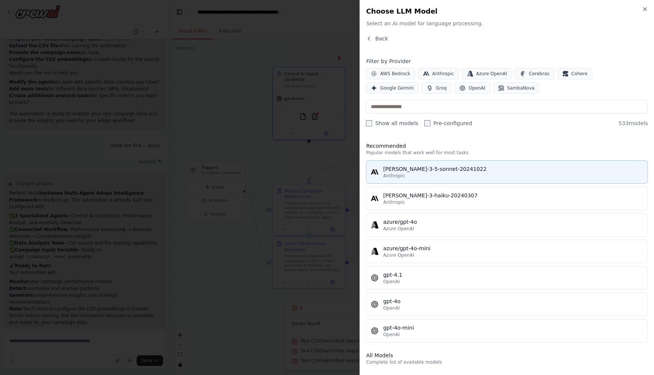
click at [416, 168] on div "claude-3-5-sonnet-20241022" at bounding box center [513, 169] width 260 height 8
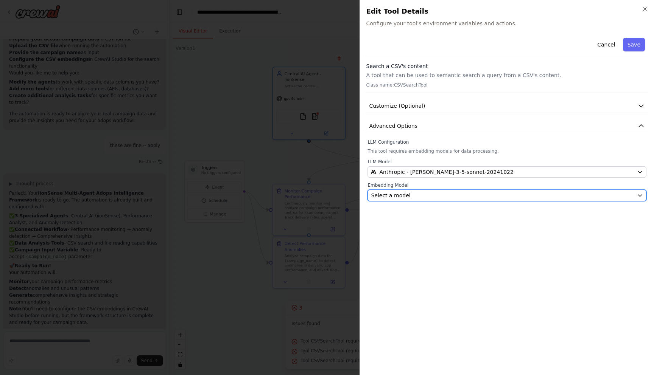
click at [408, 193] on div "Select a model" at bounding box center [502, 196] width 263 height 8
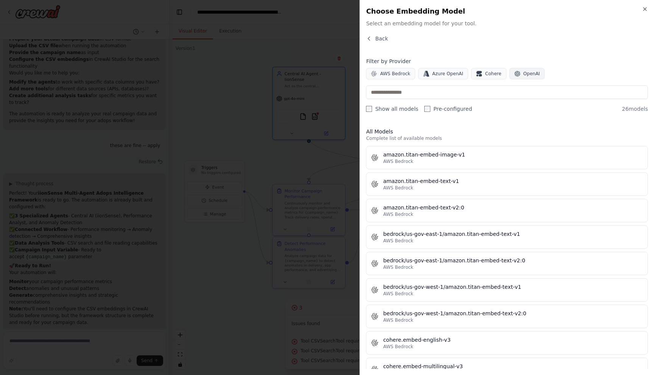
click at [527, 75] on span "OpenAI" at bounding box center [531, 74] width 17 height 6
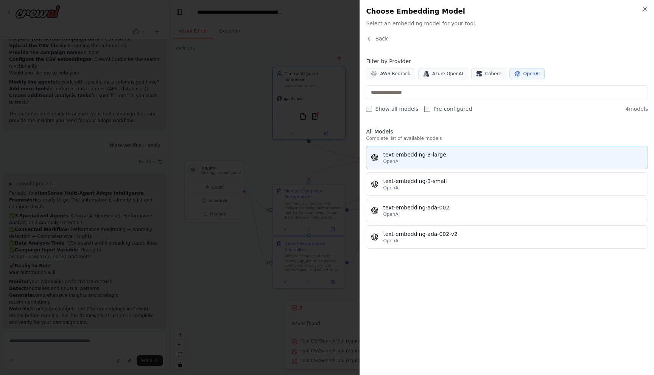
click at [434, 160] on div "OpenAI" at bounding box center [513, 162] width 260 height 6
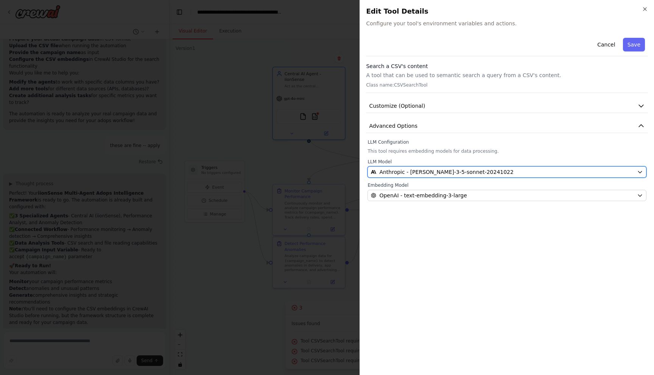
click at [401, 168] on button "Anthropic - claude-3-5-sonnet-20241022" at bounding box center [507, 172] width 279 height 11
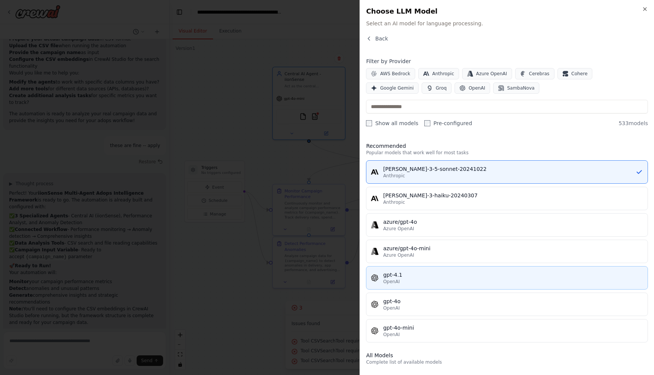
click at [402, 274] on div "gpt-4.1" at bounding box center [513, 275] width 260 height 8
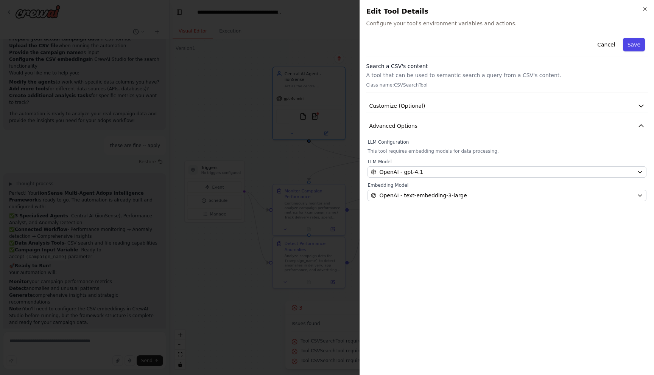
click at [636, 47] on button "Save" at bounding box center [634, 45] width 22 height 14
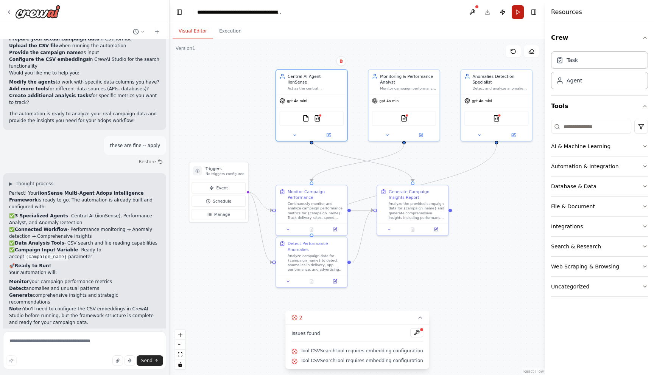
click at [521, 13] on button "Run" at bounding box center [518, 12] width 12 height 14
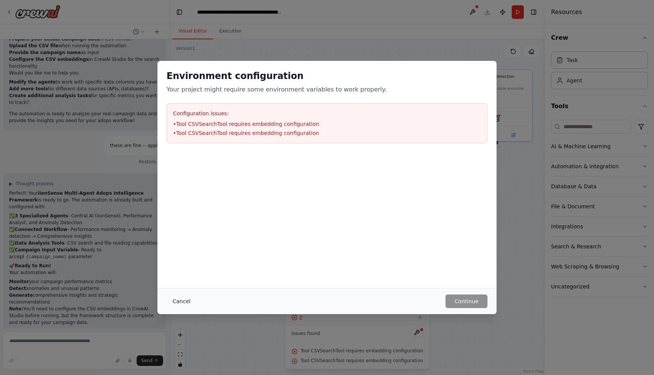
click at [181, 299] on button "Cancel" at bounding box center [182, 302] width 30 height 14
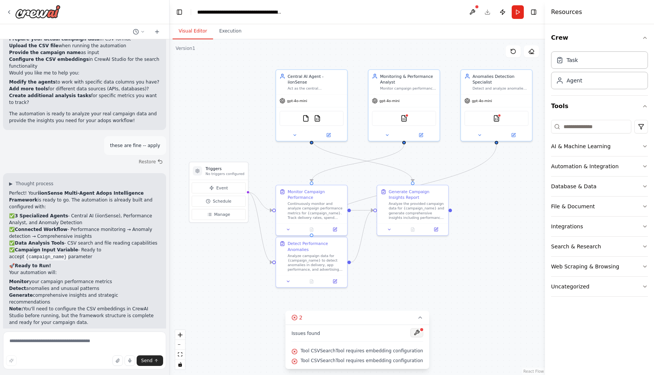
click at [414, 334] on button at bounding box center [416, 333] width 13 height 9
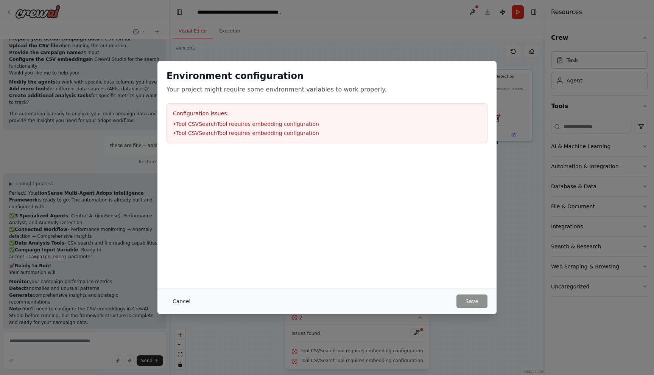
click at [176, 307] on button "Cancel" at bounding box center [182, 302] width 30 height 14
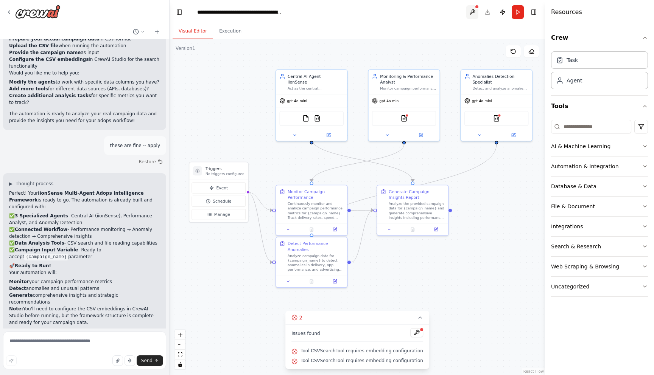
click at [470, 11] on button at bounding box center [472, 12] width 12 height 14
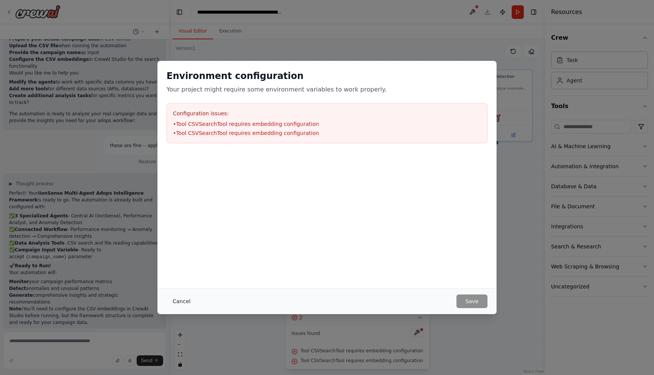
click at [182, 301] on button "Cancel" at bounding box center [182, 302] width 30 height 14
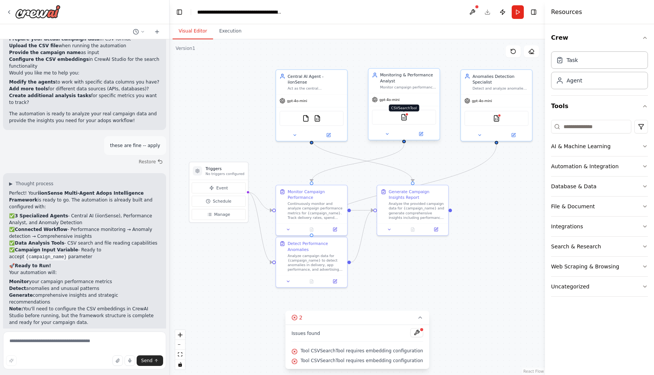
click at [405, 117] on img at bounding box center [403, 117] width 7 height 7
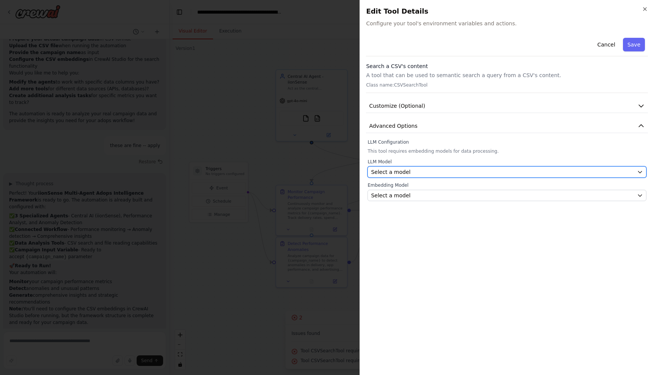
click at [420, 173] on div "Select a model" at bounding box center [502, 172] width 263 height 8
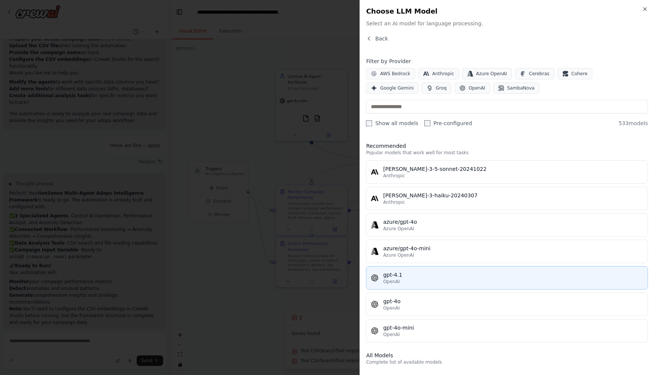
click at [397, 280] on span "OpenAI" at bounding box center [391, 282] width 17 height 6
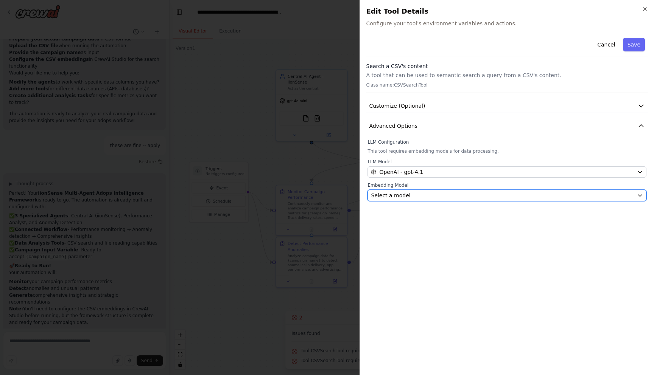
click at [404, 193] on span "Select a model" at bounding box center [390, 196] width 39 height 8
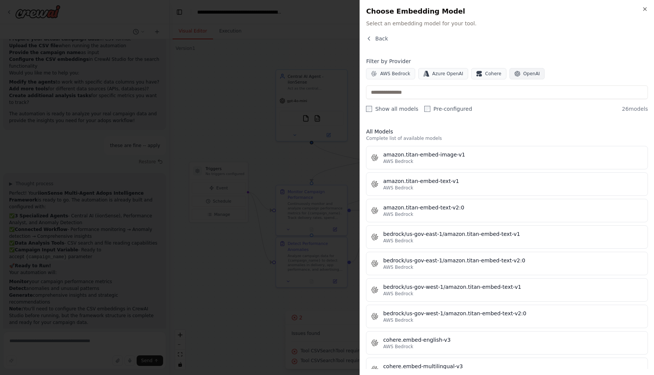
click at [523, 74] on span "OpenAI" at bounding box center [531, 74] width 17 height 6
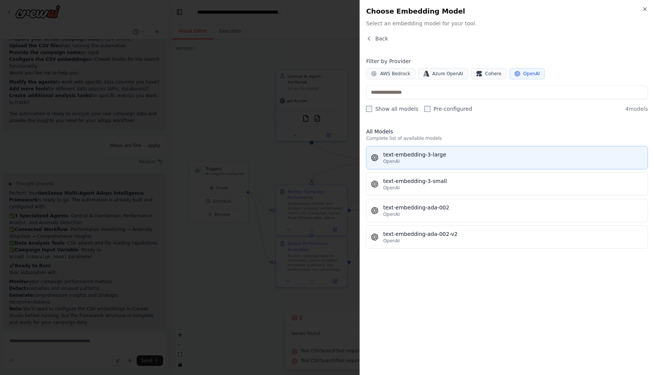
click at [416, 167] on button "text-embedding-3-large OpenAI" at bounding box center [507, 157] width 282 height 23
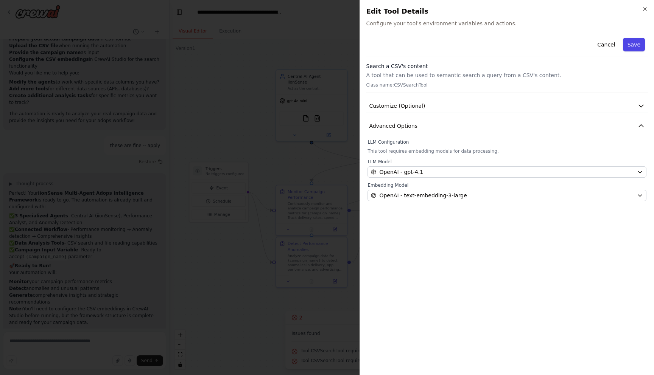
click at [629, 44] on button "Save" at bounding box center [634, 45] width 22 height 14
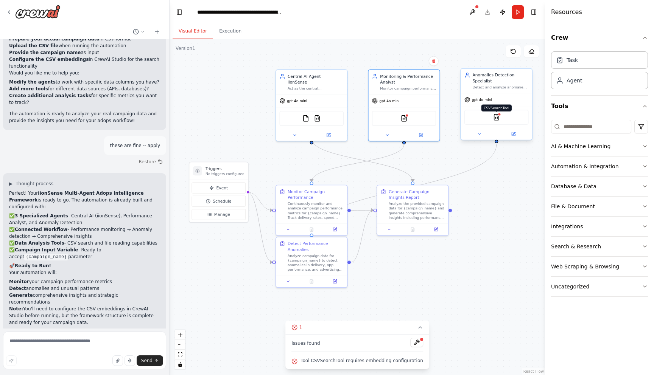
click at [497, 117] on img at bounding box center [496, 117] width 7 height 7
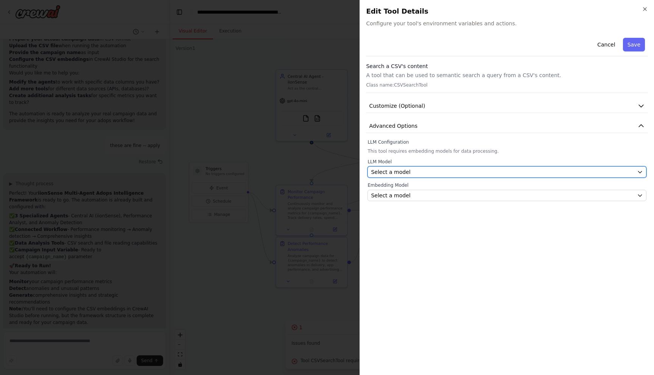
click at [439, 171] on div "Select a model" at bounding box center [502, 172] width 263 height 8
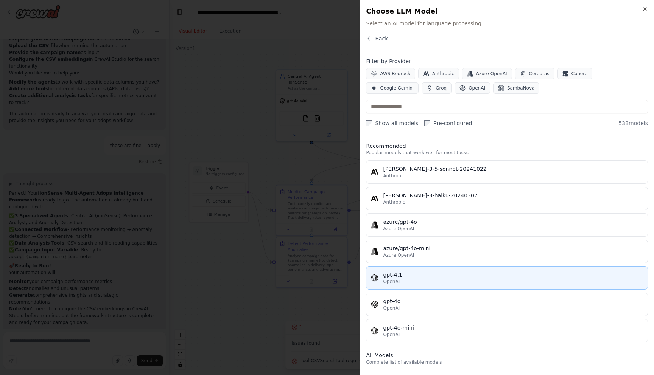
click at [397, 272] on div "gpt-4.1" at bounding box center [513, 275] width 260 height 8
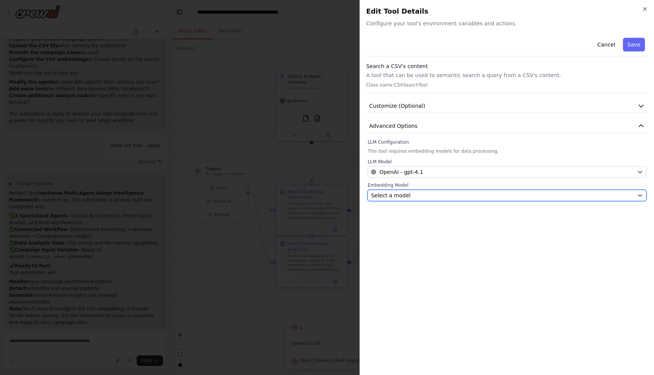
click at [437, 197] on div "Select a model" at bounding box center [502, 196] width 263 height 8
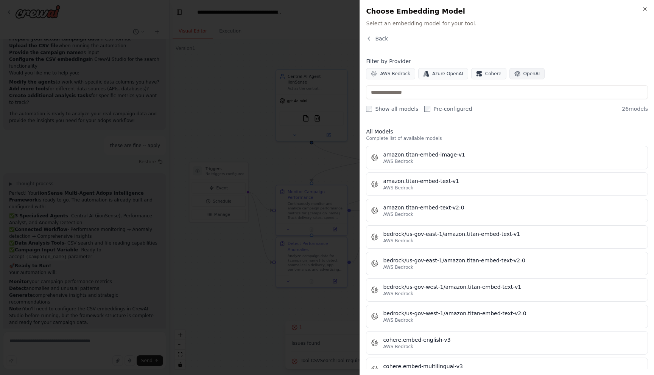
click at [523, 71] on span "OpenAI" at bounding box center [531, 74] width 17 height 6
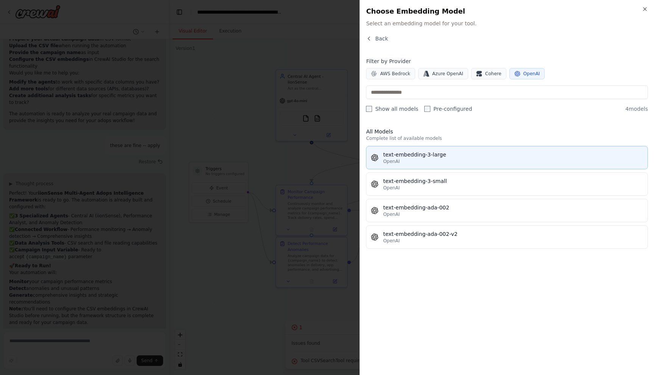
click at [448, 156] on div "text-embedding-3-large" at bounding box center [513, 155] width 260 height 8
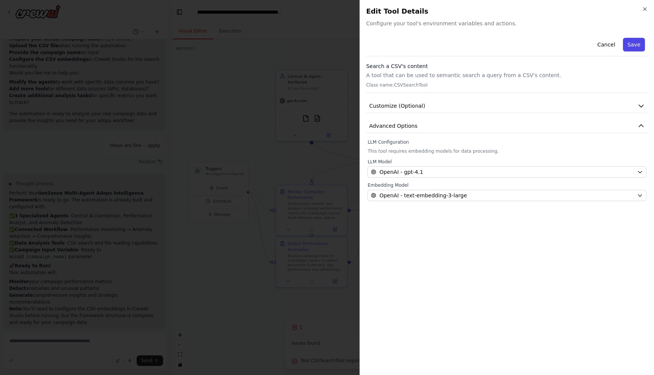
click at [636, 41] on button "Save" at bounding box center [634, 45] width 22 height 14
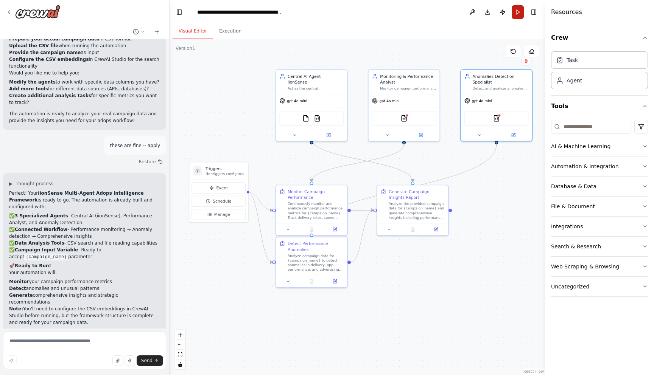
click at [515, 11] on button "Run" at bounding box center [518, 12] width 12 height 14
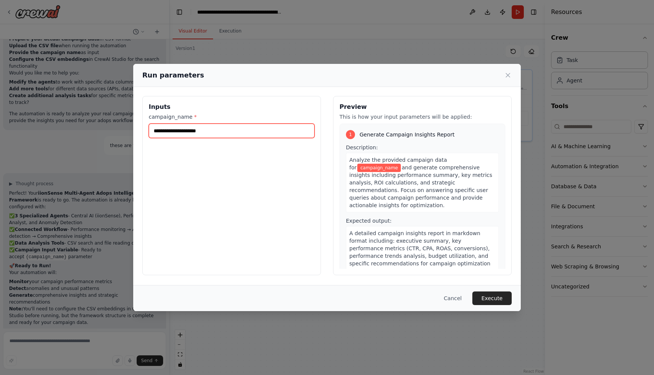
click at [207, 134] on input "campaign_name *" at bounding box center [232, 131] width 166 height 14
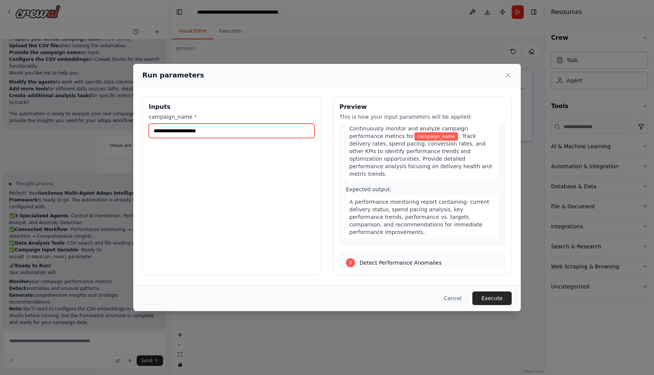
scroll to position [0, 0]
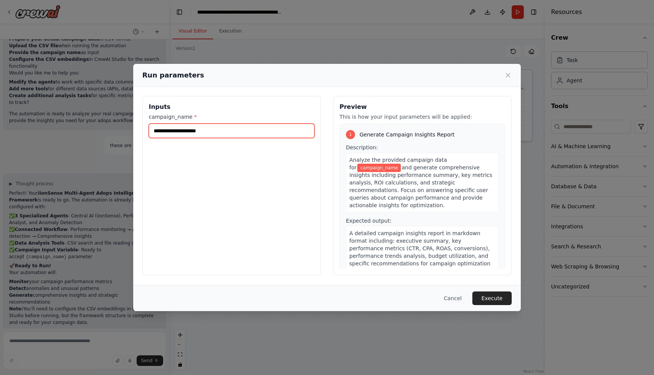
click at [215, 131] on input "campaign_name *" at bounding box center [232, 131] width 166 height 14
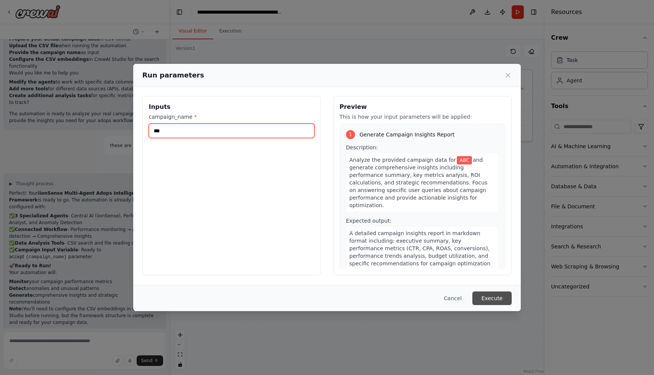
type input "***"
click at [493, 297] on button "Execute" at bounding box center [491, 299] width 39 height 14
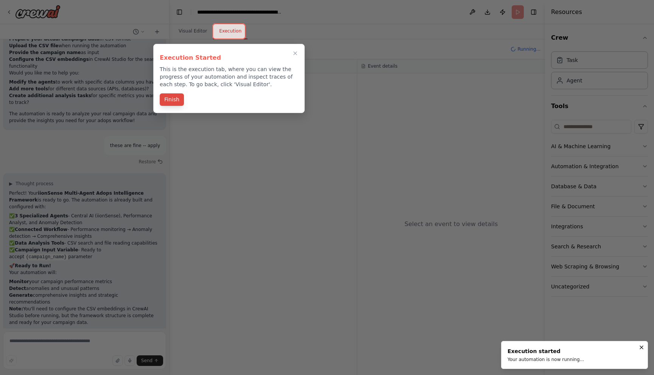
click at [176, 100] on button "Finish" at bounding box center [172, 99] width 24 height 12
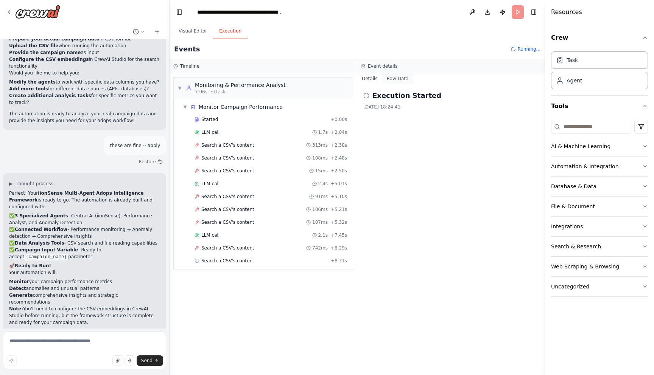
click at [395, 77] on button "Raw Data" at bounding box center [397, 78] width 31 height 11
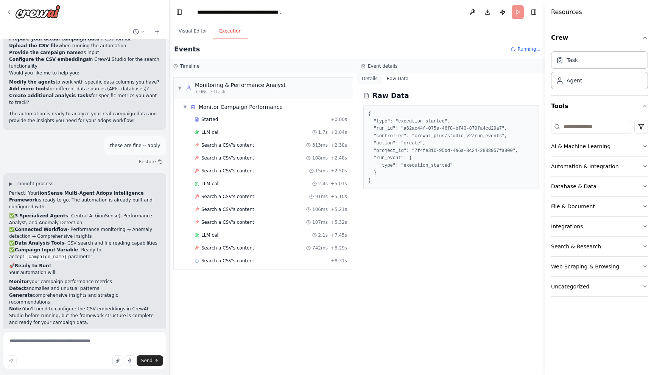
click at [367, 77] on button "Details" at bounding box center [369, 78] width 25 height 11
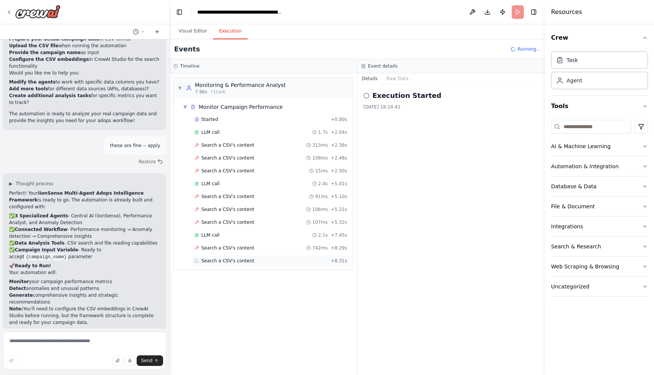
click at [219, 260] on span "Search a CSV's content" at bounding box center [227, 261] width 53 height 6
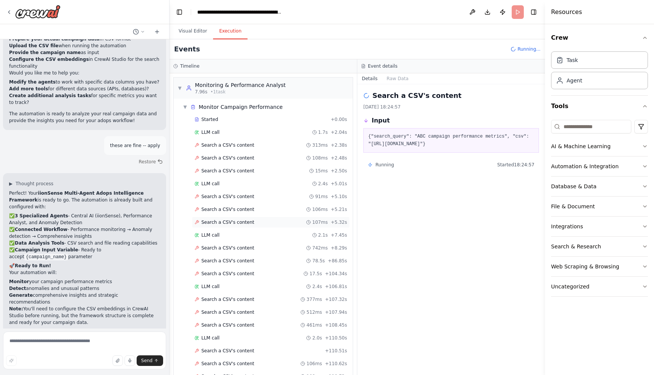
scroll to position [148, 0]
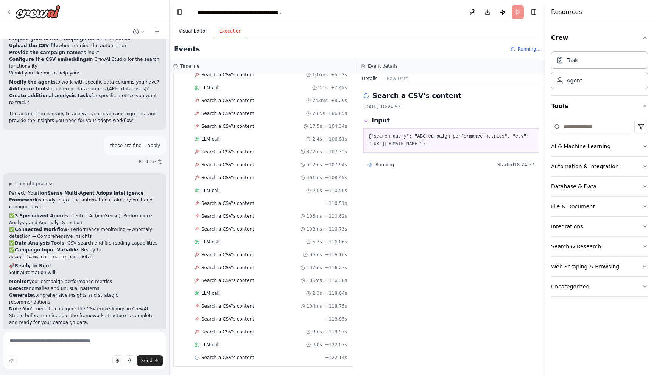
click at [191, 31] on button "Visual Editor" at bounding box center [193, 31] width 41 height 16
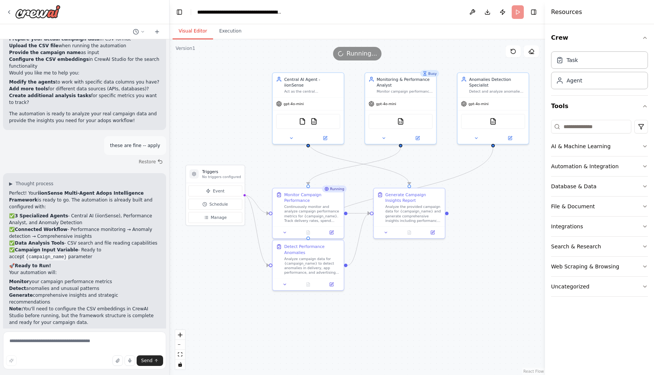
drag, startPoint x: 416, startPoint y: 282, endPoint x: 412, endPoint y: 285, distance: 4.8
click at [412, 285] on div ".deletable-edge-delete-btn { width: 20px; height: 20px; border: 0px solid #ffff…" at bounding box center [357, 207] width 375 height 336
click at [230, 34] on button "Execution" at bounding box center [230, 31] width 34 height 16
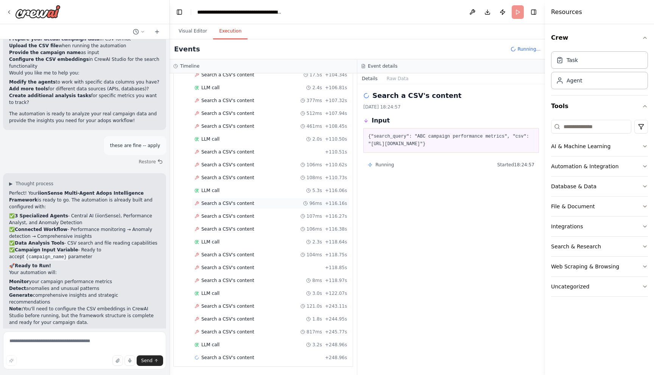
scroll to position [0, 0]
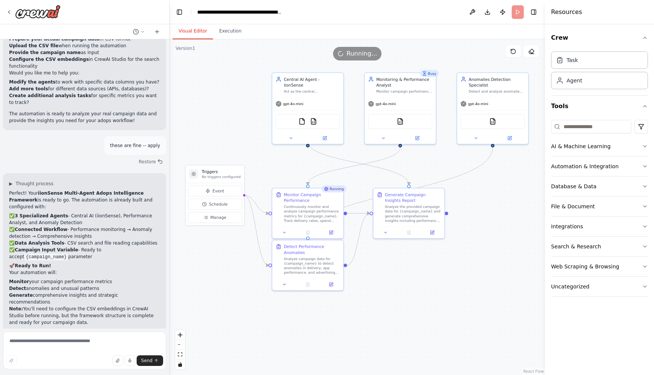
click at [183, 27] on button "Visual Editor" at bounding box center [193, 31] width 41 height 16
click at [325, 136] on icon at bounding box center [324, 137] width 3 height 3
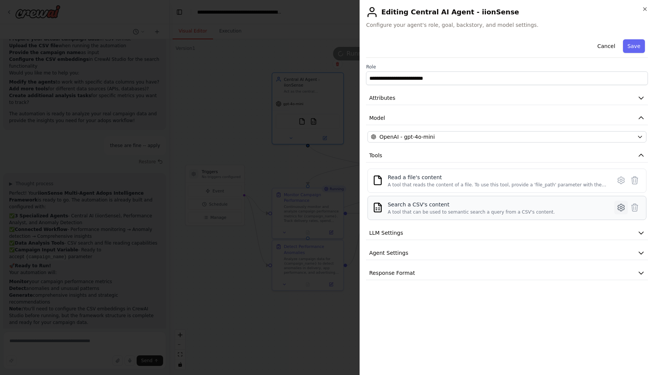
click at [620, 208] on icon at bounding box center [621, 208] width 2 height 2
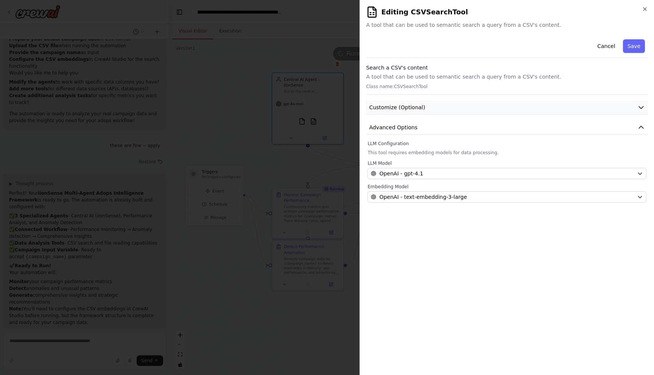
click at [463, 107] on button "Customize (Optional)" at bounding box center [507, 108] width 282 height 14
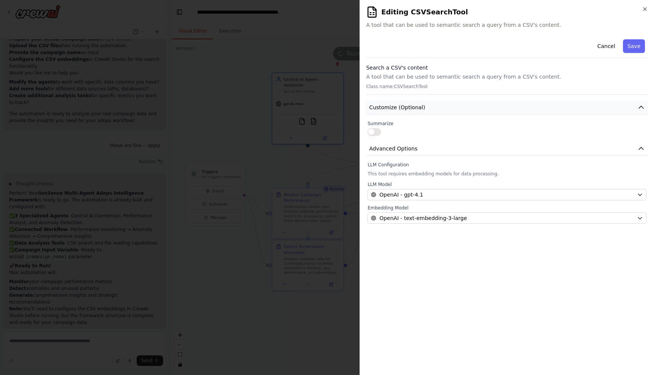
click at [483, 106] on button "Customize (Optional)" at bounding box center [507, 108] width 282 height 14
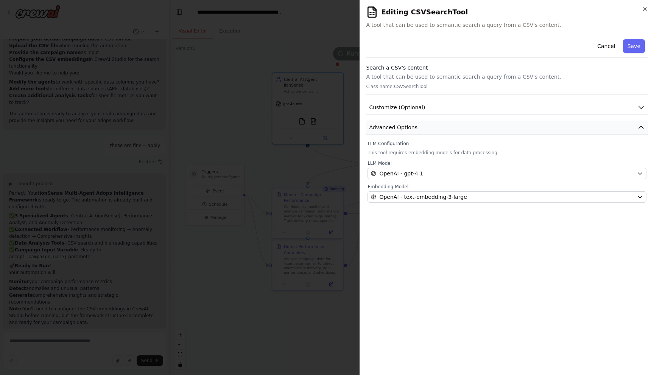
click at [429, 128] on button "Advanced Options" at bounding box center [507, 128] width 282 height 14
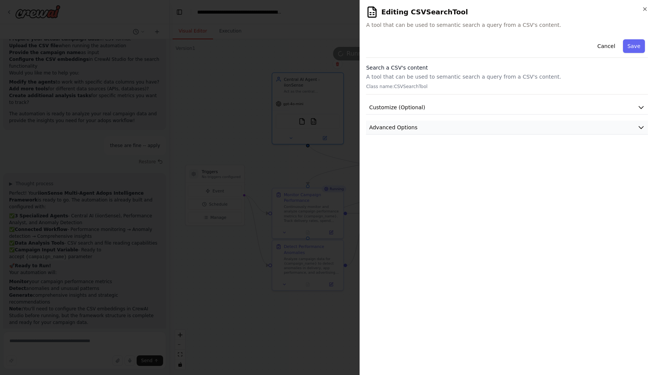
click at [436, 129] on button "Advanced Options" at bounding box center [507, 128] width 282 height 14
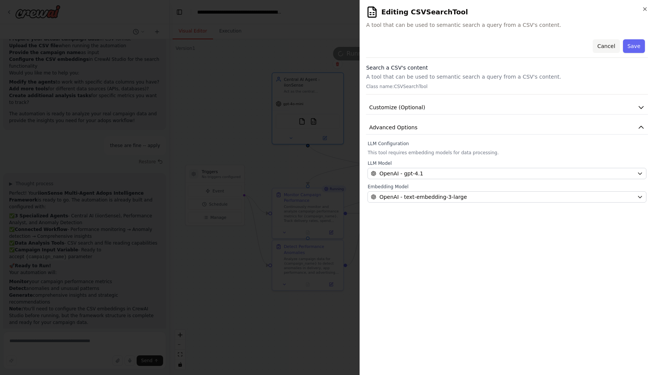
click at [603, 44] on button "Cancel" at bounding box center [606, 46] width 27 height 14
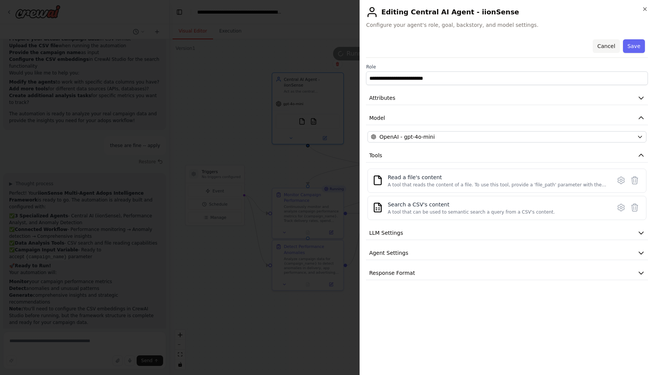
click at [608, 48] on button "Cancel" at bounding box center [606, 46] width 27 height 14
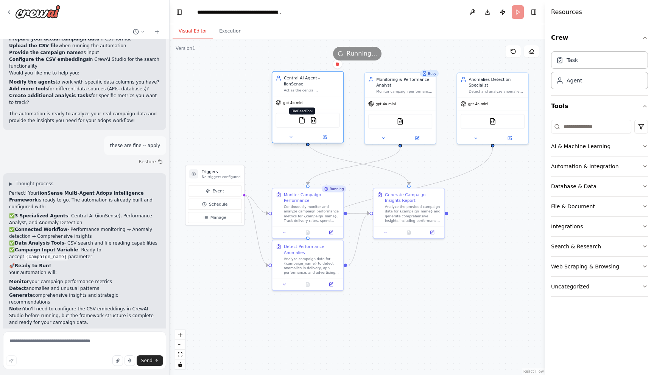
click at [305, 117] on img at bounding box center [302, 120] width 7 height 7
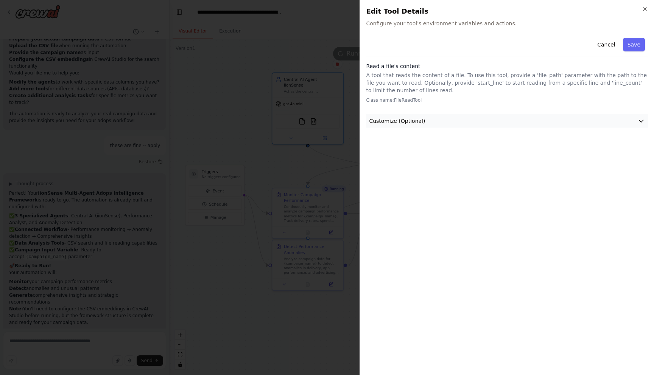
click at [531, 117] on button "Customize (Optional)" at bounding box center [507, 121] width 282 height 14
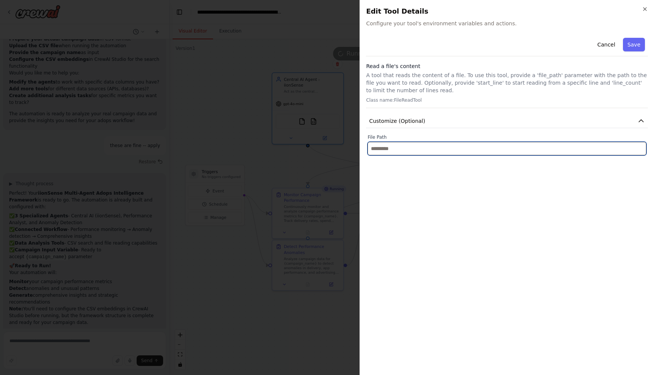
click at [495, 150] on input "text" at bounding box center [507, 149] width 279 height 14
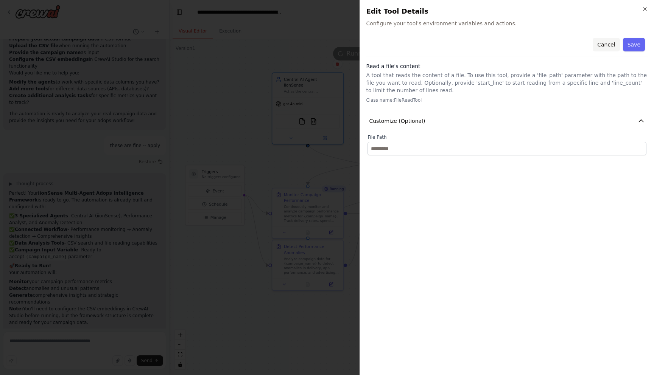
click at [605, 39] on button "Cancel" at bounding box center [606, 45] width 27 height 14
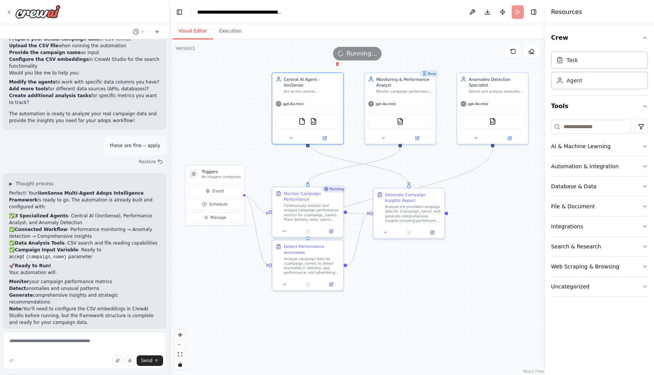
click at [303, 210] on div "Continuously monitor and analyze campaign performance metrics for {campaign_nam…" at bounding box center [312, 213] width 56 height 19
click at [330, 232] on icon at bounding box center [331, 231] width 3 height 3
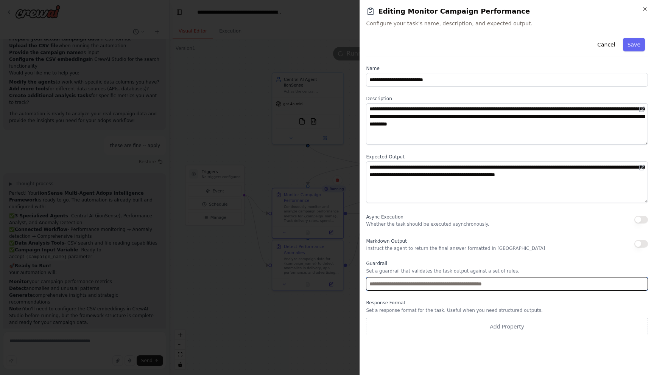
click at [449, 287] on input "text" at bounding box center [507, 284] width 282 height 14
click at [432, 285] on input "text" at bounding box center [507, 284] width 282 height 14
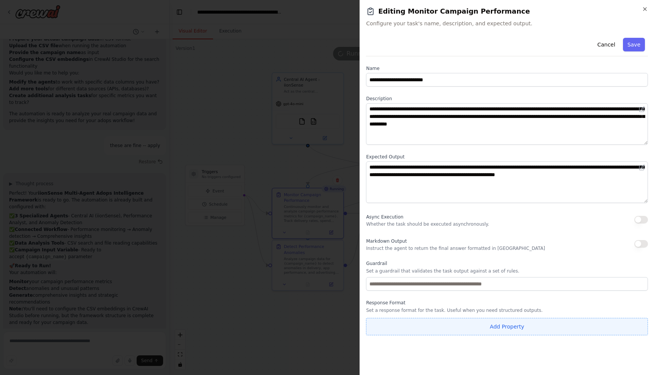
click at [460, 322] on button "Add Property" at bounding box center [507, 326] width 282 height 17
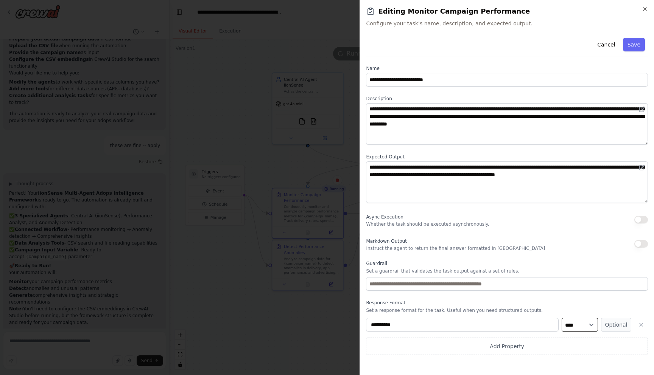
click at [574, 326] on select "**** ******* ******* **** ******" at bounding box center [580, 325] width 36 height 14
click at [556, 304] on label "Response Format" at bounding box center [507, 303] width 282 height 6
click at [639, 324] on icon "button" at bounding box center [641, 325] width 6 height 6
click at [647, 9] on icon "button" at bounding box center [645, 9] width 6 height 6
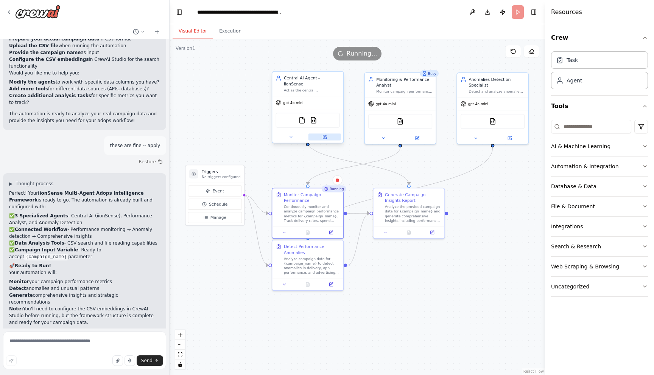
click at [324, 136] on icon at bounding box center [324, 137] width 3 height 3
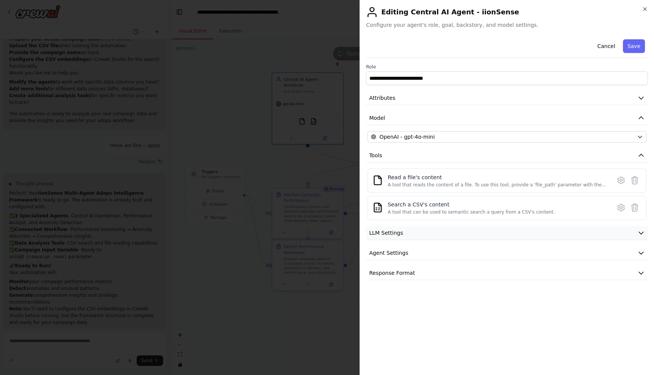
click at [416, 235] on button "LLM Settings" at bounding box center [507, 233] width 282 height 14
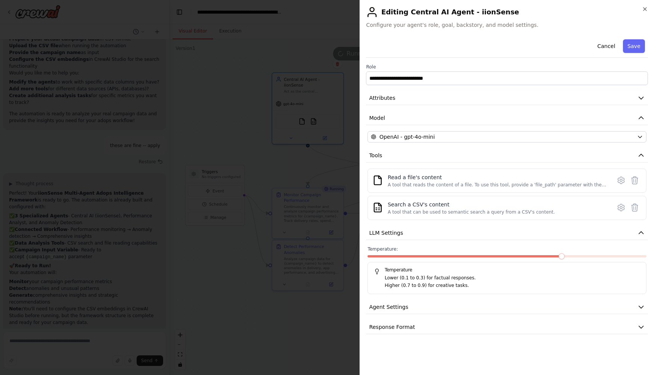
click at [458, 282] on p "Lower (0.1 to 0.3) for factual responses." at bounding box center [512, 279] width 255 height 8
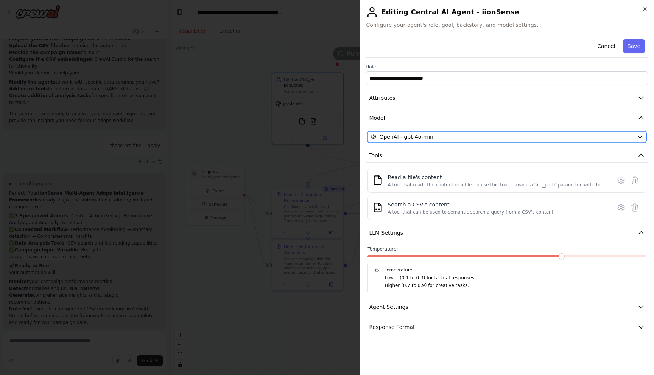
click at [453, 138] on div "OpenAI - gpt-4o-mini" at bounding box center [502, 137] width 263 height 8
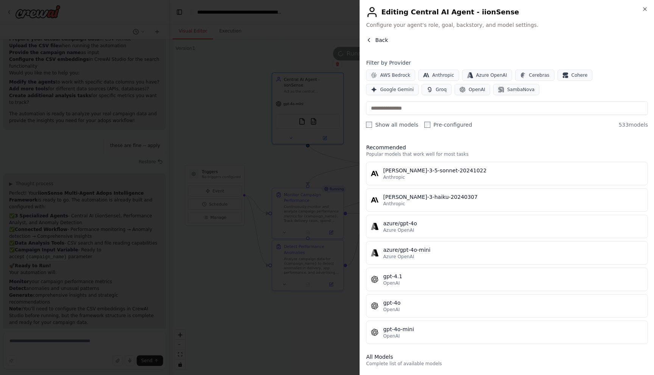
click at [381, 39] on span "Back" at bounding box center [381, 40] width 13 height 8
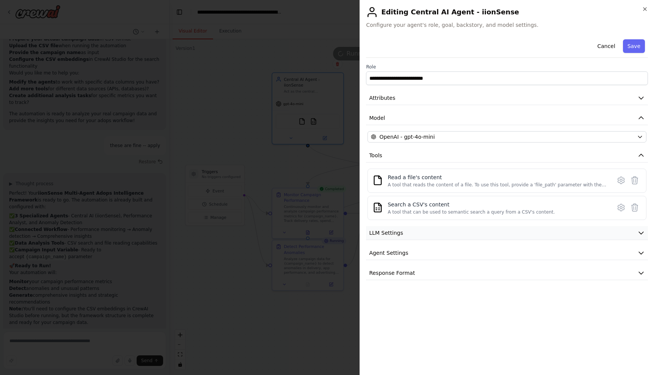
click at [414, 235] on button "LLM Settings" at bounding box center [507, 233] width 282 height 14
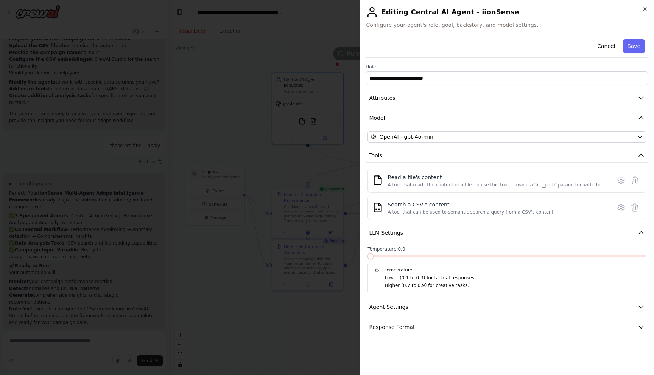
click at [368, 260] on span at bounding box center [371, 257] width 6 height 6
click at [404, 306] on span "Agent Settings" at bounding box center [388, 308] width 39 height 8
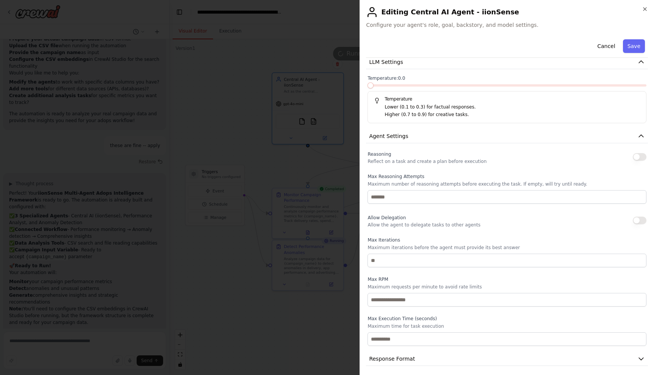
scroll to position [174, 0]
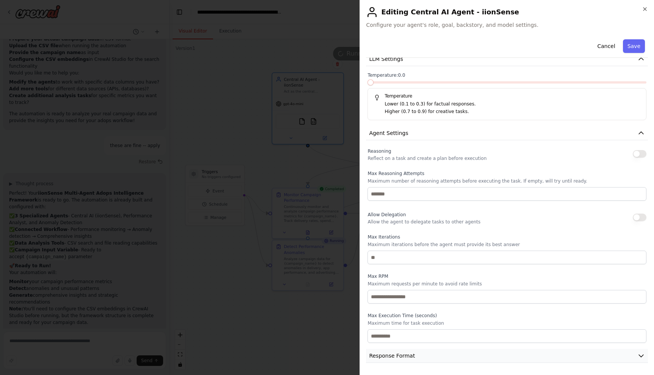
click at [415, 357] on button "Response Format" at bounding box center [507, 356] width 282 height 14
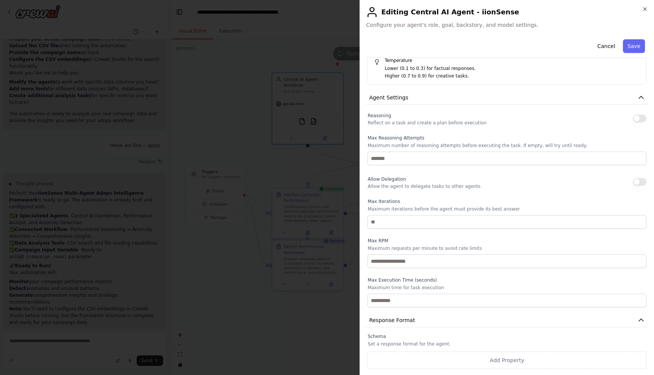
scroll to position [0, 0]
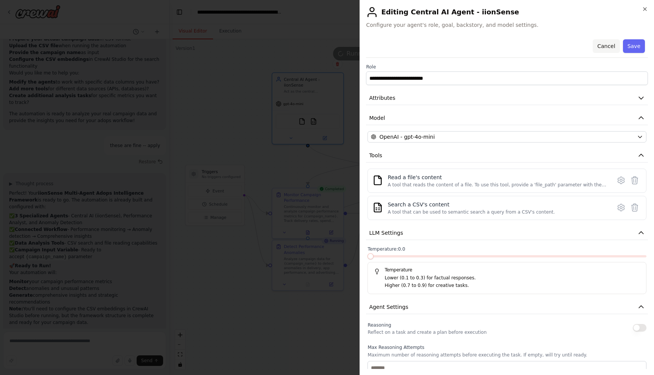
click at [611, 49] on button "Cancel" at bounding box center [606, 46] width 27 height 14
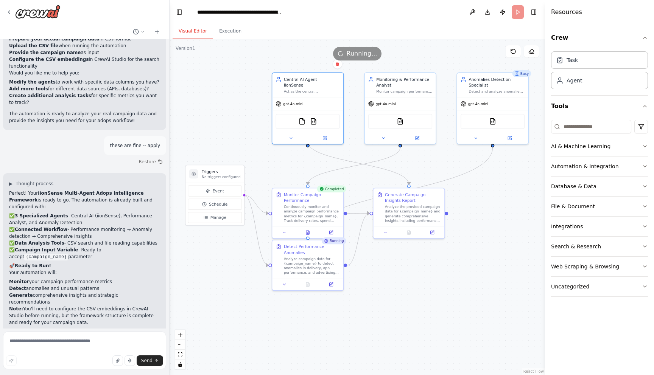
click at [636, 285] on button "Uncategorized" at bounding box center [599, 287] width 97 height 20
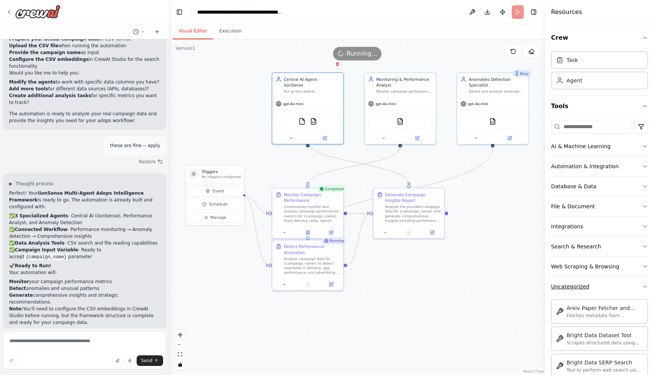
click at [636, 285] on button "Uncategorized" at bounding box center [599, 287] width 97 height 20
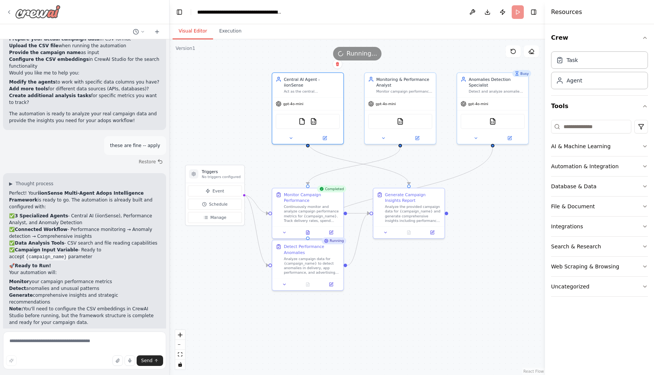
click at [7, 10] on icon at bounding box center [9, 12] width 6 height 6
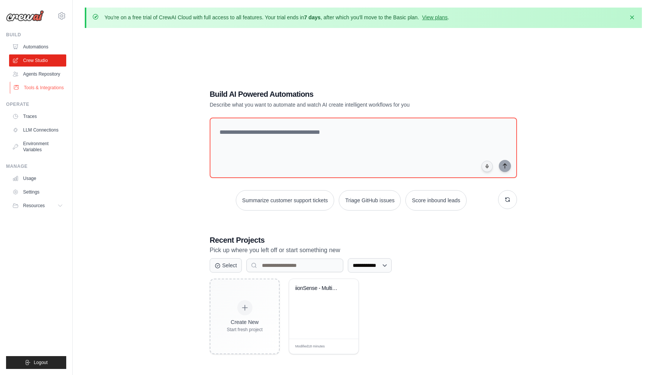
click at [42, 85] on link "Tools & Integrations" at bounding box center [38, 88] width 57 height 12
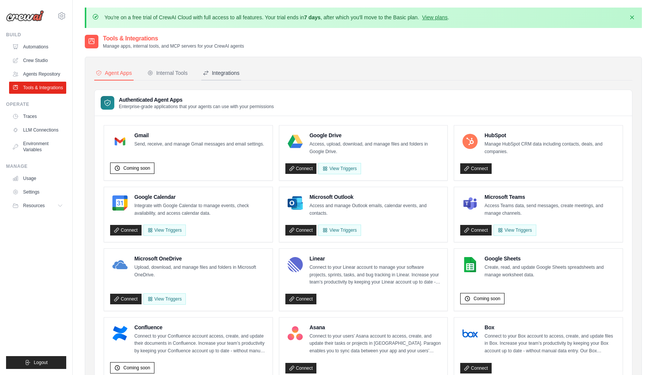
click at [229, 73] on div "Integrations" at bounding box center [221, 73] width 37 height 8
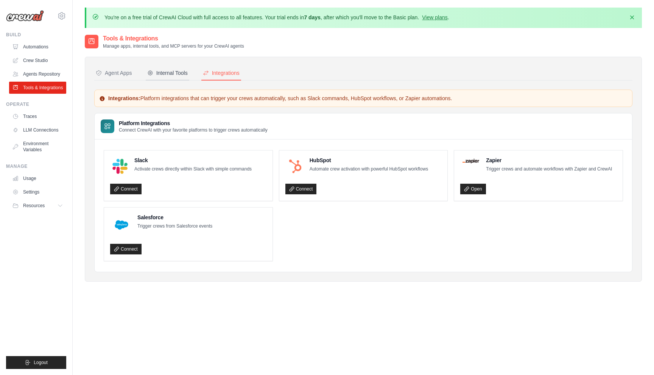
click at [167, 71] on div "Internal Tools" at bounding box center [167, 73] width 41 height 8
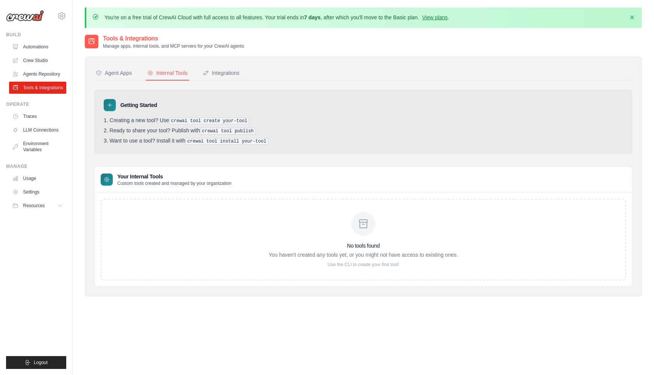
click at [150, 215] on div "No tools found You haven't created any tools yet, or you might not have access …" at bounding box center [363, 240] width 525 height 82
click at [364, 264] on p "Use the CLI to create your first tool!" at bounding box center [363, 265] width 189 height 6
click at [201, 122] on pre "crewai tool create your-tool" at bounding box center [209, 121] width 80 height 7
click at [205, 136] on ol "Creating a new tool? Use crewai tool create your-tool Ready to share your tool?…" at bounding box center [363, 131] width 519 height 28
click at [364, 266] on p "Use the CLI to create your first tool!" at bounding box center [363, 265] width 189 height 6
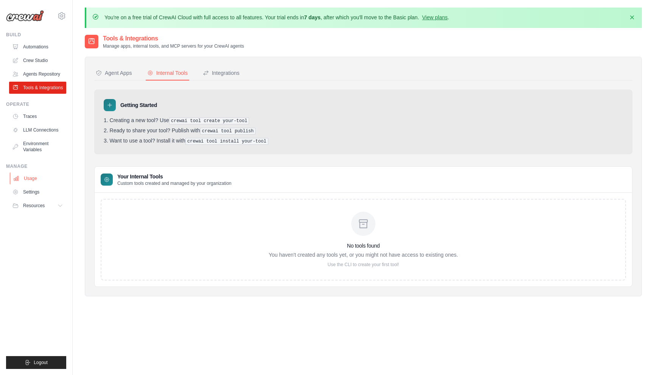
click at [36, 178] on link "Usage" at bounding box center [38, 179] width 57 height 12
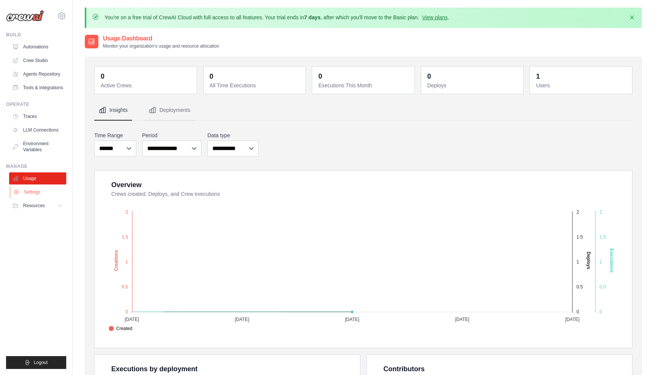
click at [36, 191] on link "Settings" at bounding box center [38, 192] width 57 height 12
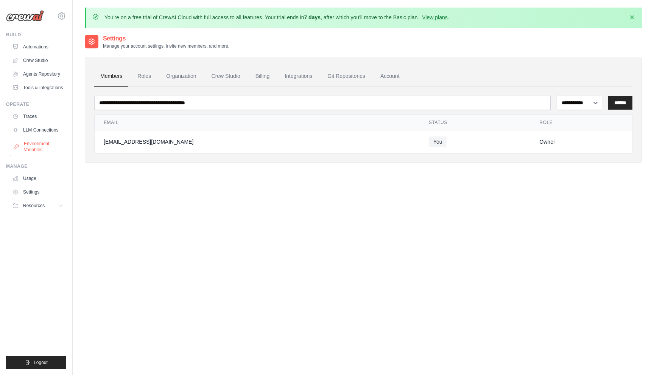
click at [35, 150] on link "Environment Variables" at bounding box center [38, 147] width 57 height 18
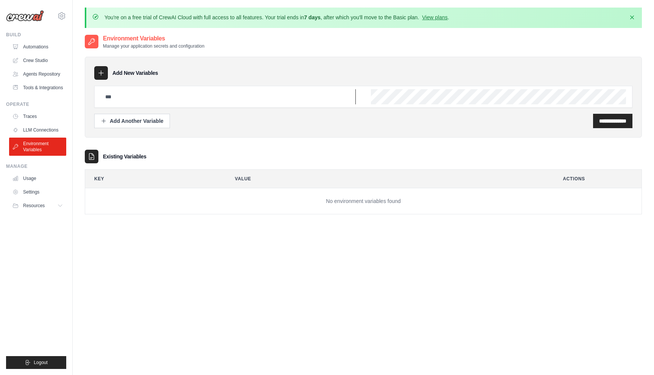
click at [161, 96] on input "text" at bounding box center [228, 96] width 255 height 15
click at [34, 127] on link "LLM Connections" at bounding box center [38, 130] width 57 height 12
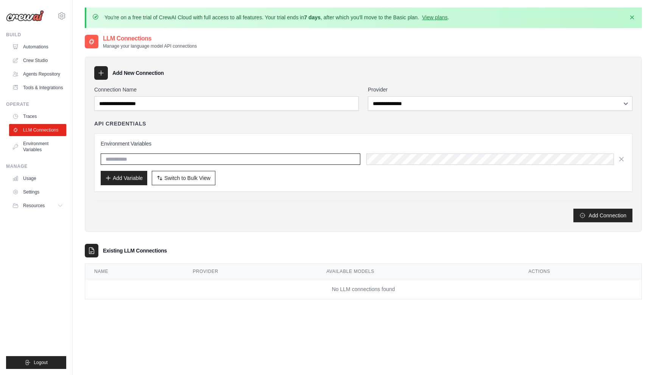
click at [158, 160] on input "text" at bounding box center [231, 159] width 260 height 11
click at [242, 216] on div "Add Connection" at bounding box center [363, 216] width 538 height 14
click at [34, 120] on link "Traces" at bounding box center [38, 117] width 57 height 12
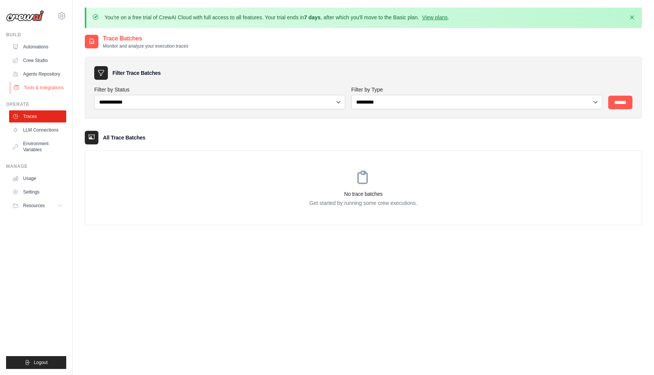
click at [42, 90] on link "Tools & Integrations" at bounding box center [38, 88] width 57 height 12
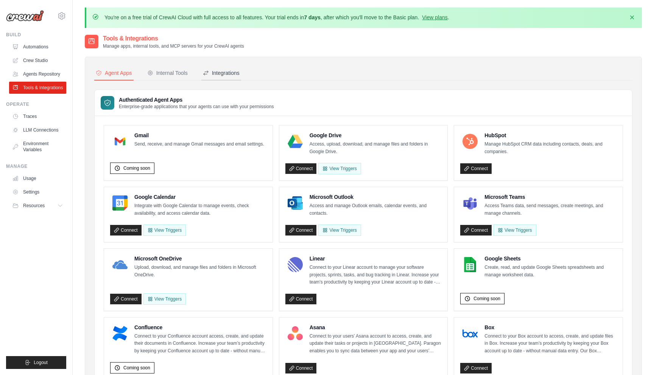
click at [216, 74] on div "Integrations" at bounding box center [221, 73] width 37 height 8
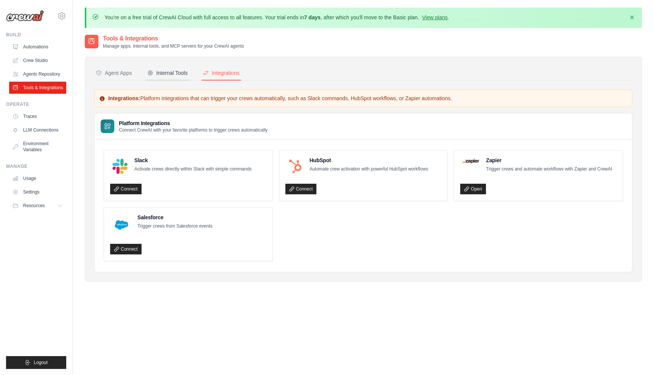
click at [180, 75] on div "Internal Tools" at bounding box center [167, 73] width 41 height 8
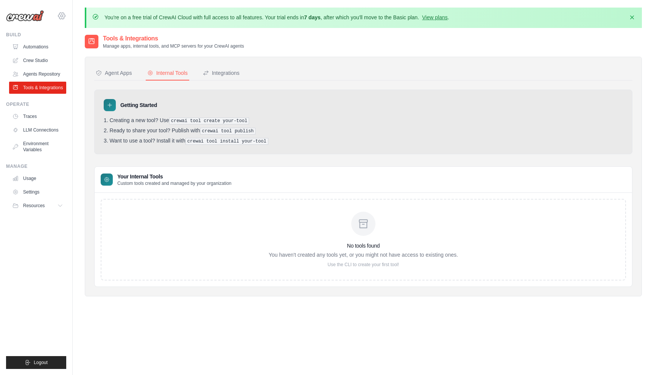
click at [63, 14] on icon at bounding box center [61, 15] width 9 height 9
click at [81, 48] on span "Settings" at bounding box center [94, 47] width 60 height 8
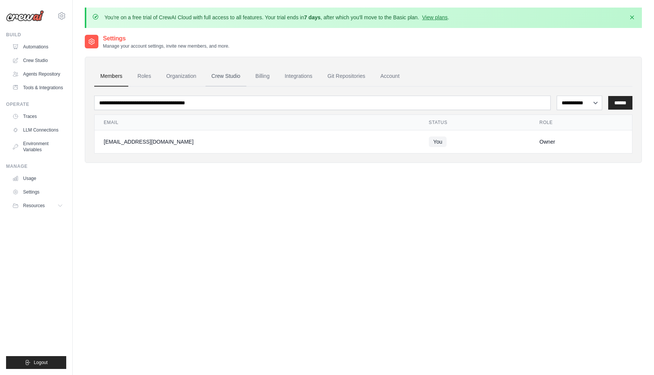
click at [218, 77] on link "Crew Studio" at bounding box center [226, 76] width 41 height 20
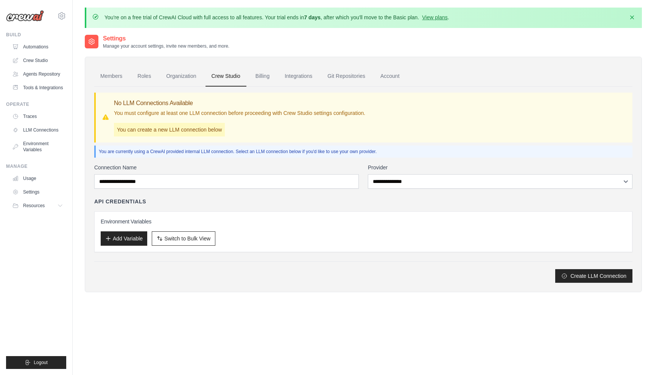
click at [208, 132] on p "You can create a new LLM connection below" at bounding box center [169, 130] width 111 height 14
click at [245, 215] on div "Environment Variables Add Variable Switch to Bulk View Switch to Table View" at bounding box center [363, 232] width 538 height 41
click at [105, 73] on link "Members" at bounding box center [111, 76] width 34 height 20
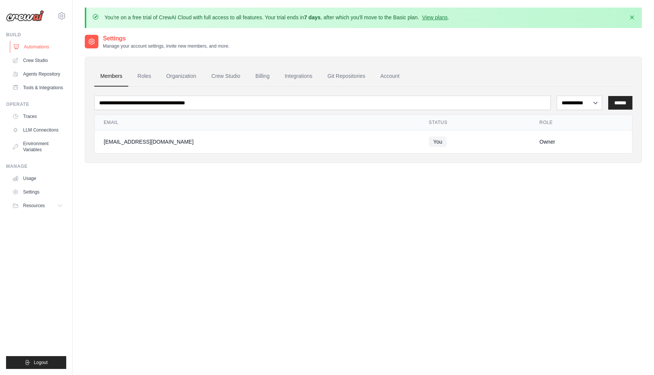
click at [26, 52] on link "Automations" at bounding box center [38, 47] width 57 height 12
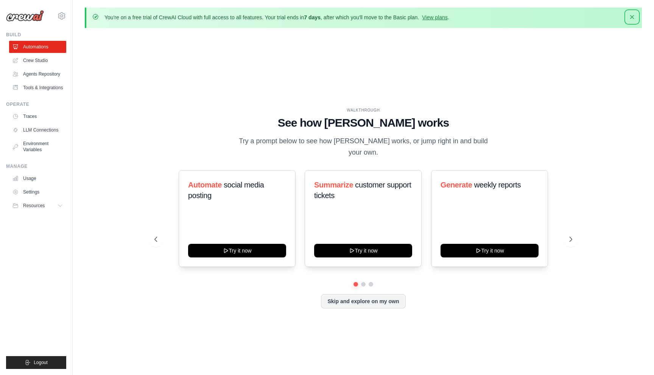
click at [628, 17] on icon "button" at bounding box center [632, 17] width 8 height 8
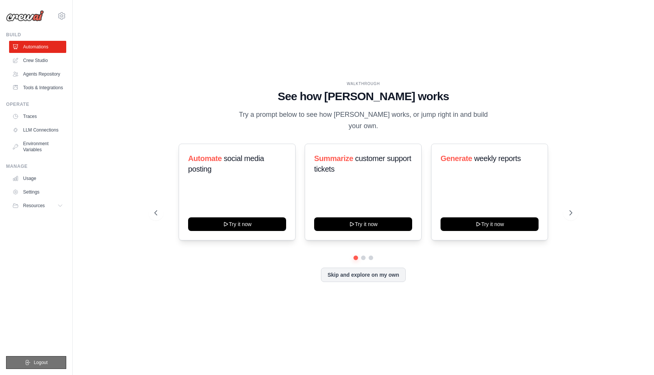
click at [43, 365] on span "Logout" at bounding box center [41, 363] width 14 height 6
